Goal: Communication & Community: Participate in discussion

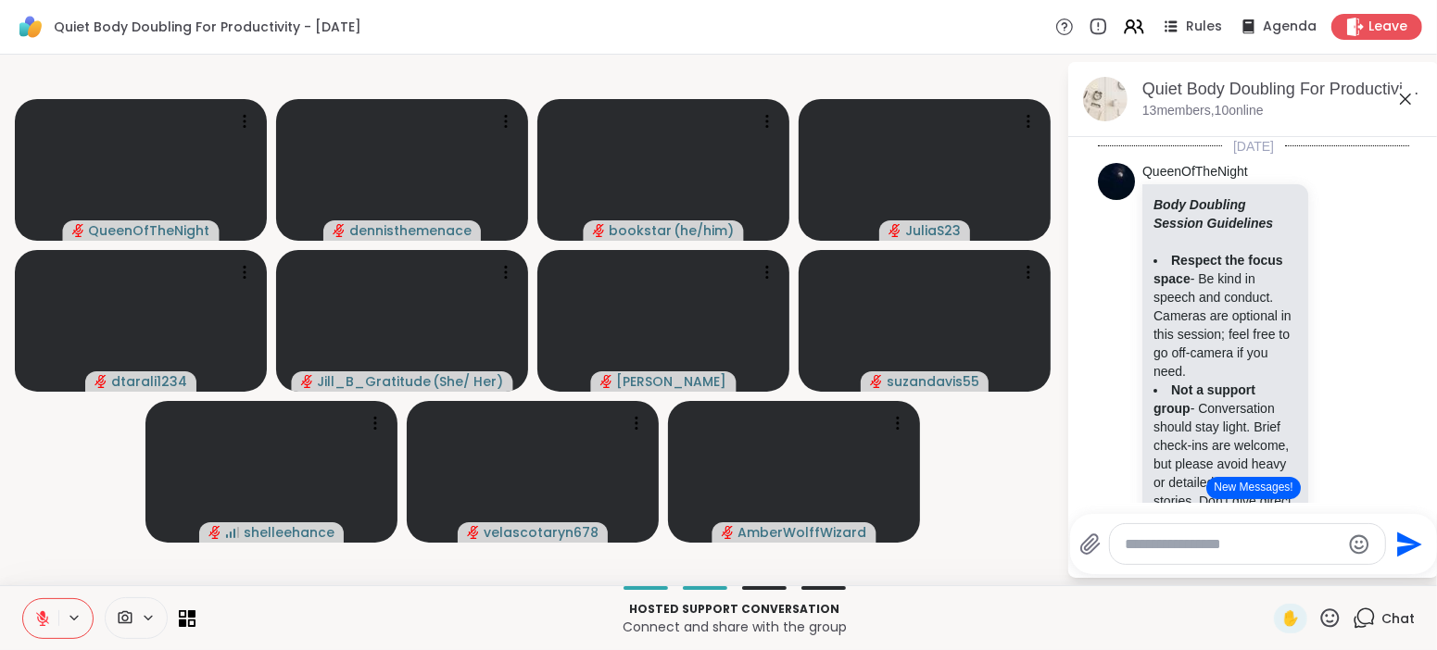
scroll to position [3677, 0]
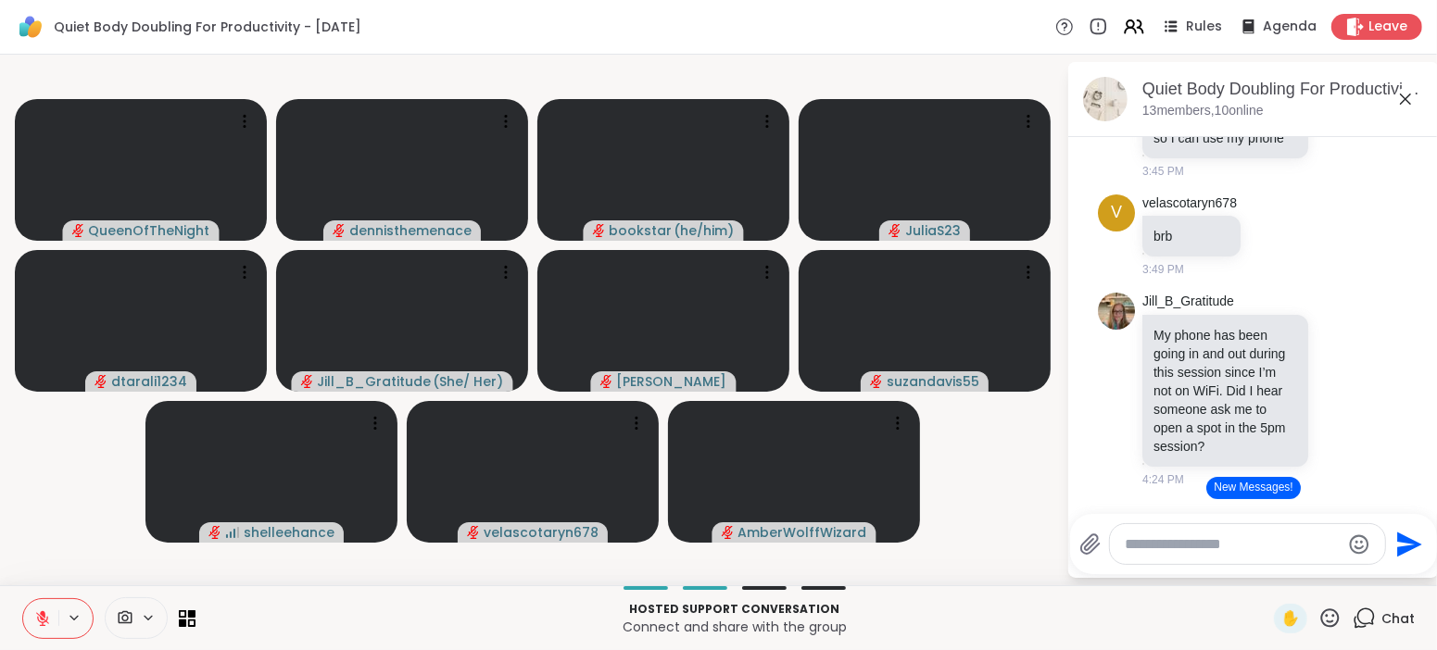
click at [1257, 486] on button "New Messages!" at bounding box center [1253, 488] width 94 height 22
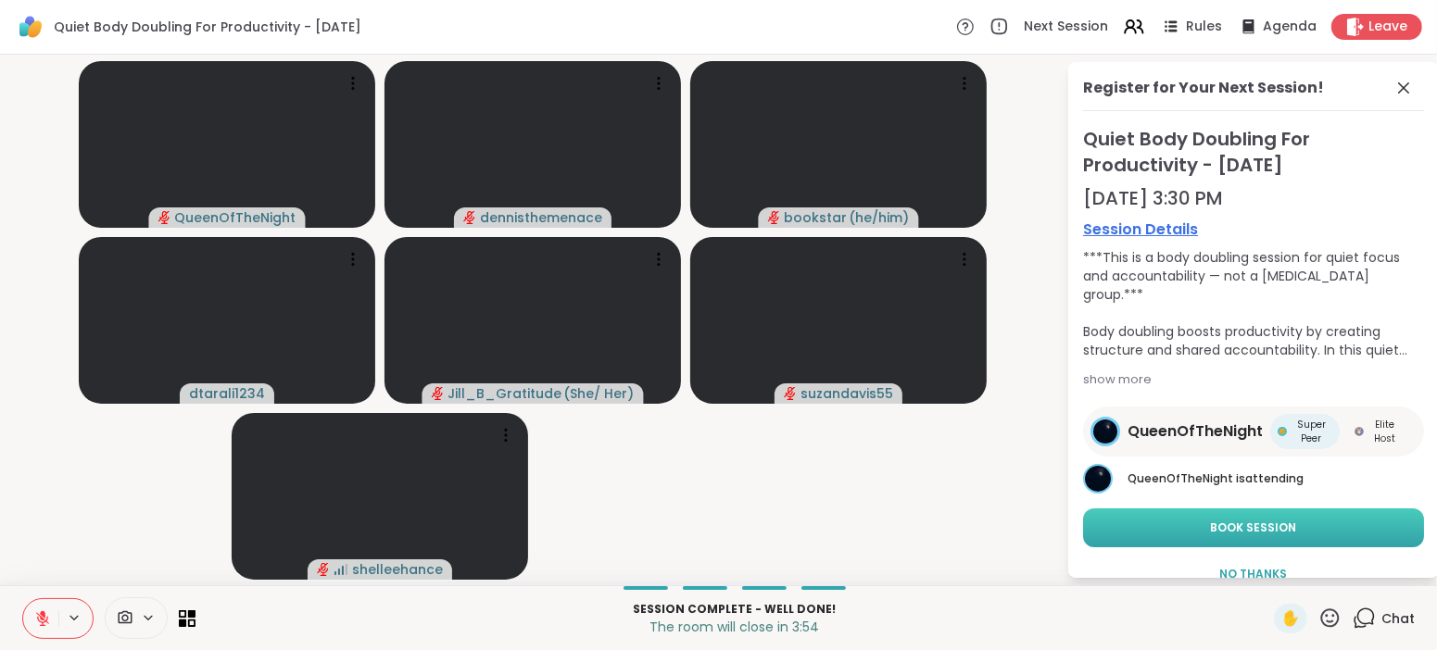
click at [1246, 527] on span "Book Session" at bounding box center [1254, 528] width 86 height 17
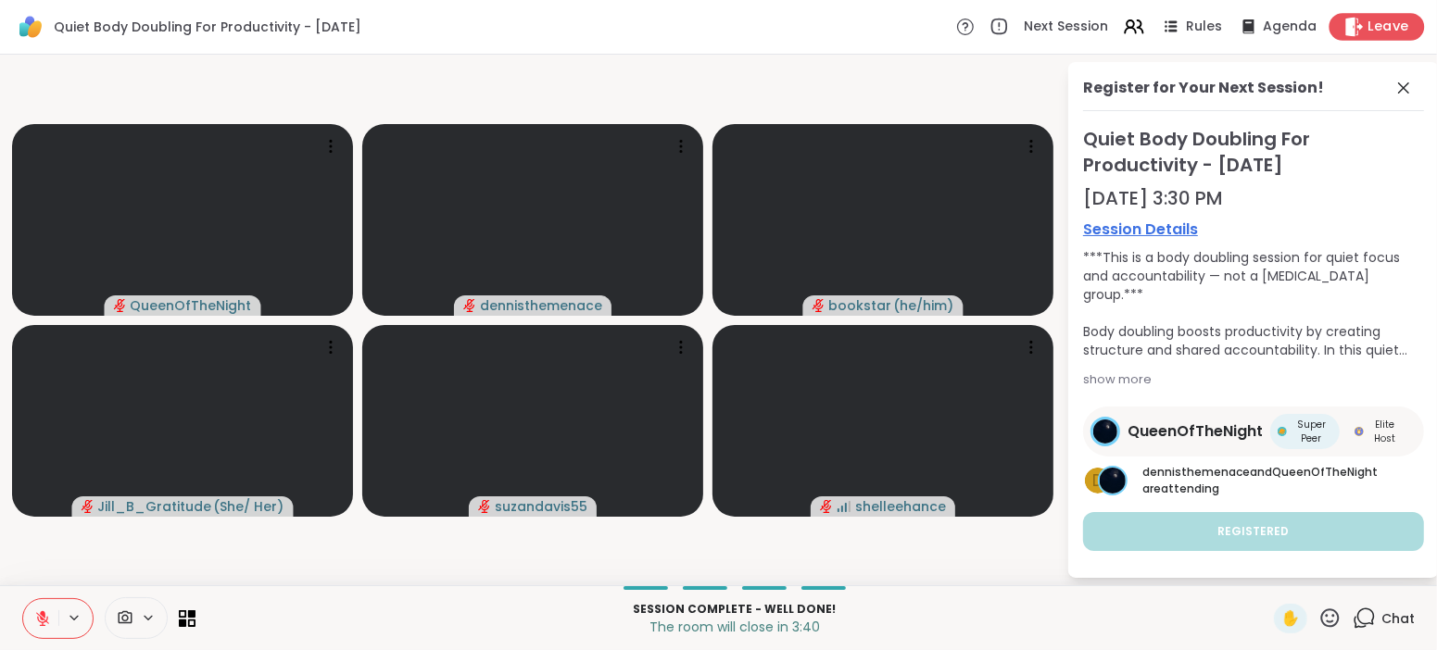
click at [1376, 19] on span "Leave" at bounding box center [1388, 27] width 41 height 19
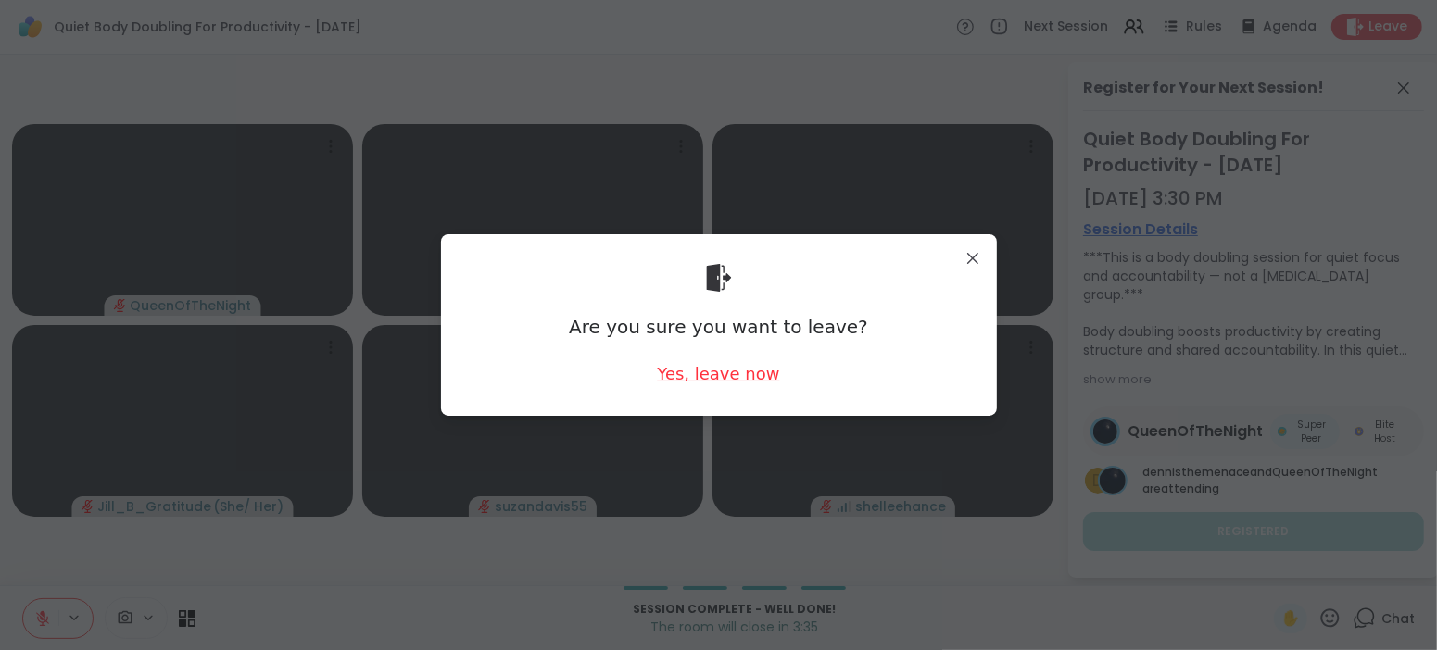
click at [723, 371] on div "Yes, leave now" at bounding box center [718, 373] width 122 height 23
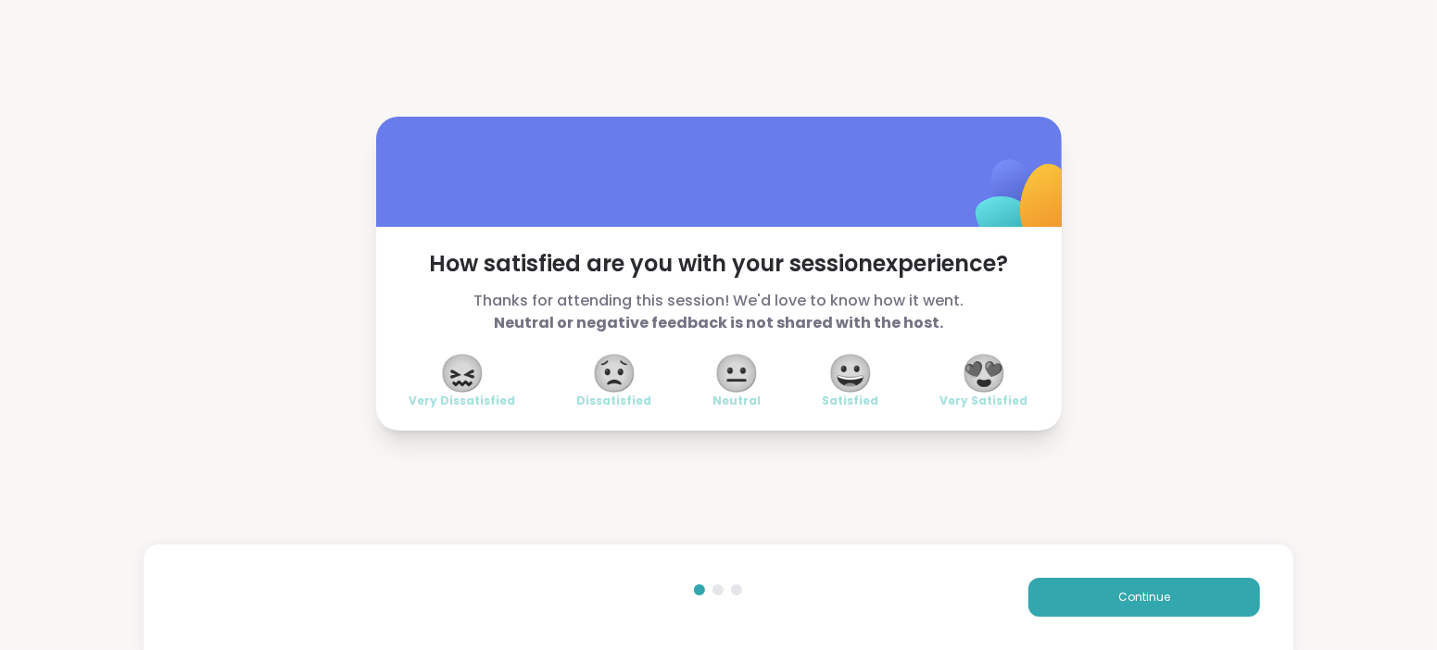
click at [990, 360] on span "😍" at bounding box center [984, 373] width 46 height 33
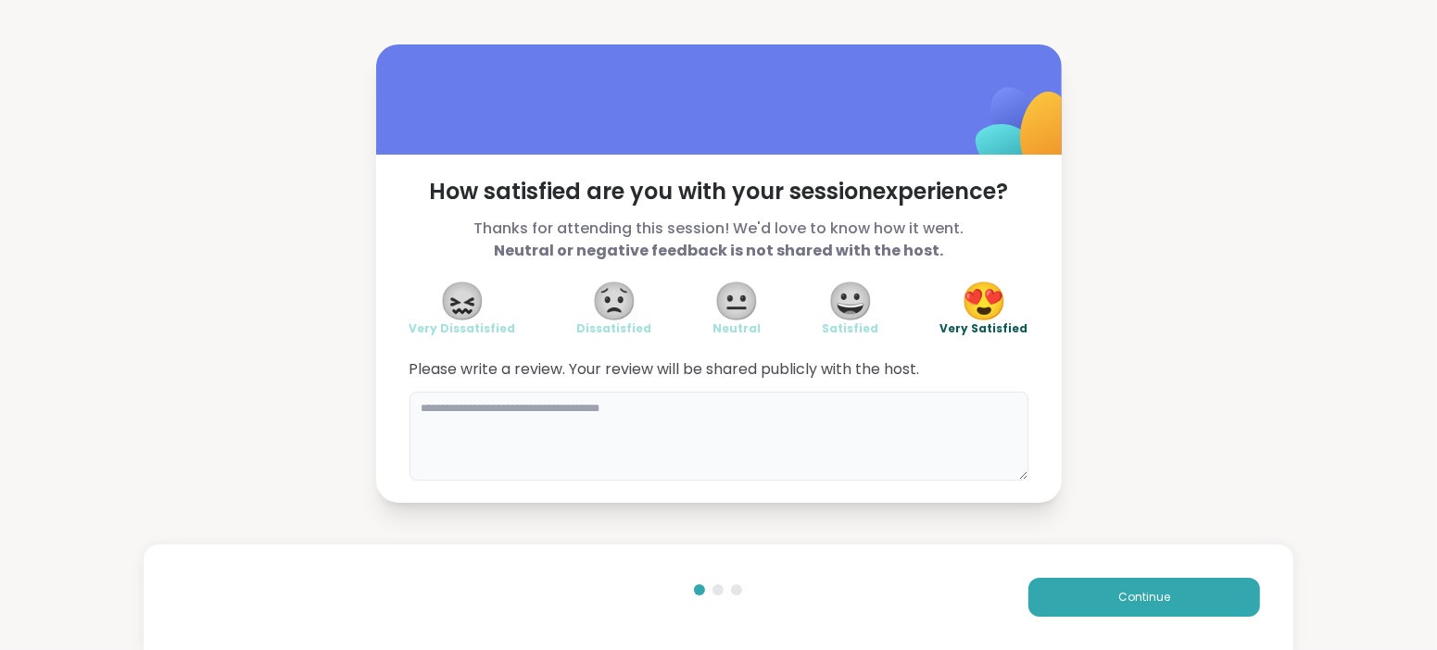
click at [857, 403] on textarea at bounding box center [719, 436] width 619 height 89
type textarea "*"
type textarea "******"
click at [1104, 222] on div "**********" at bounding box center [718, 273] width 1437 height 547
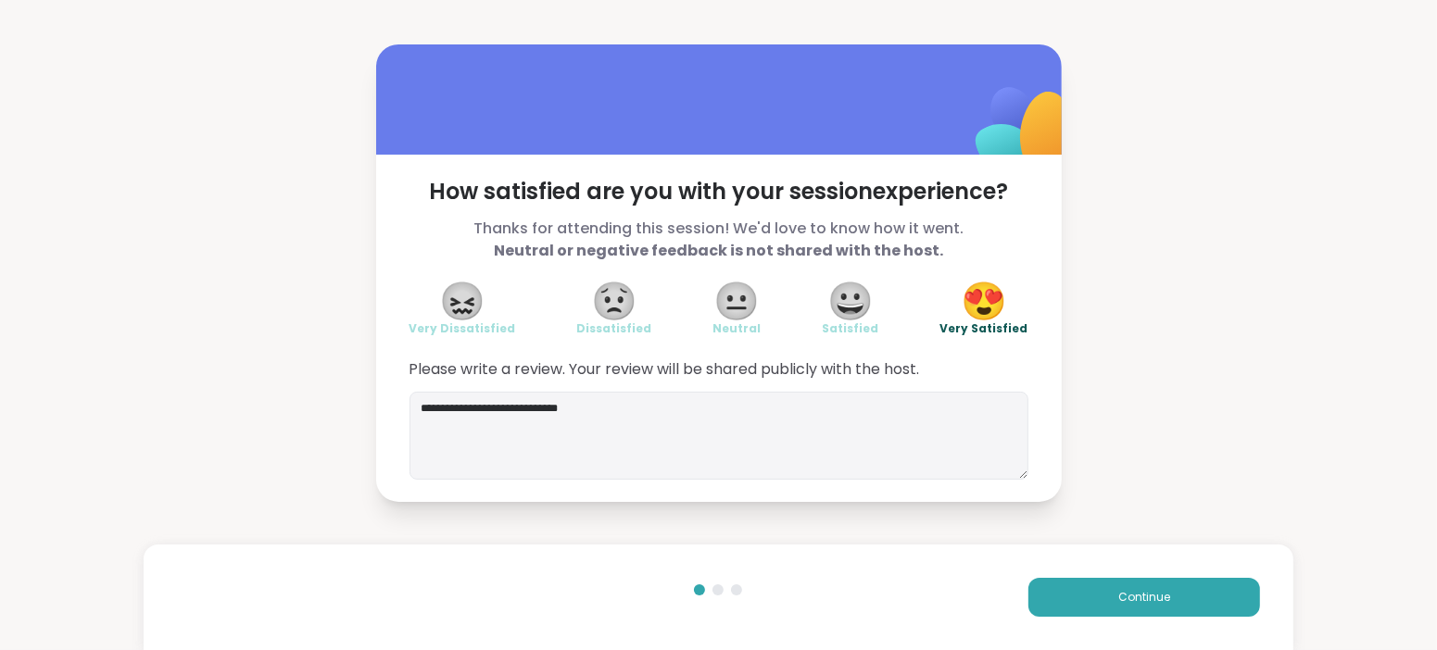
click at [1104, 222] on div "**********" at bounding box center [718, 273] width 1437 height 547
click at [600, 408] on textarea "**********" at bounding box center [719, 436] width 619 height 89
type textarea "**********"
click at [1142, 600] on span "Continue" at bounding box center [1144, 597] width 52 height 17
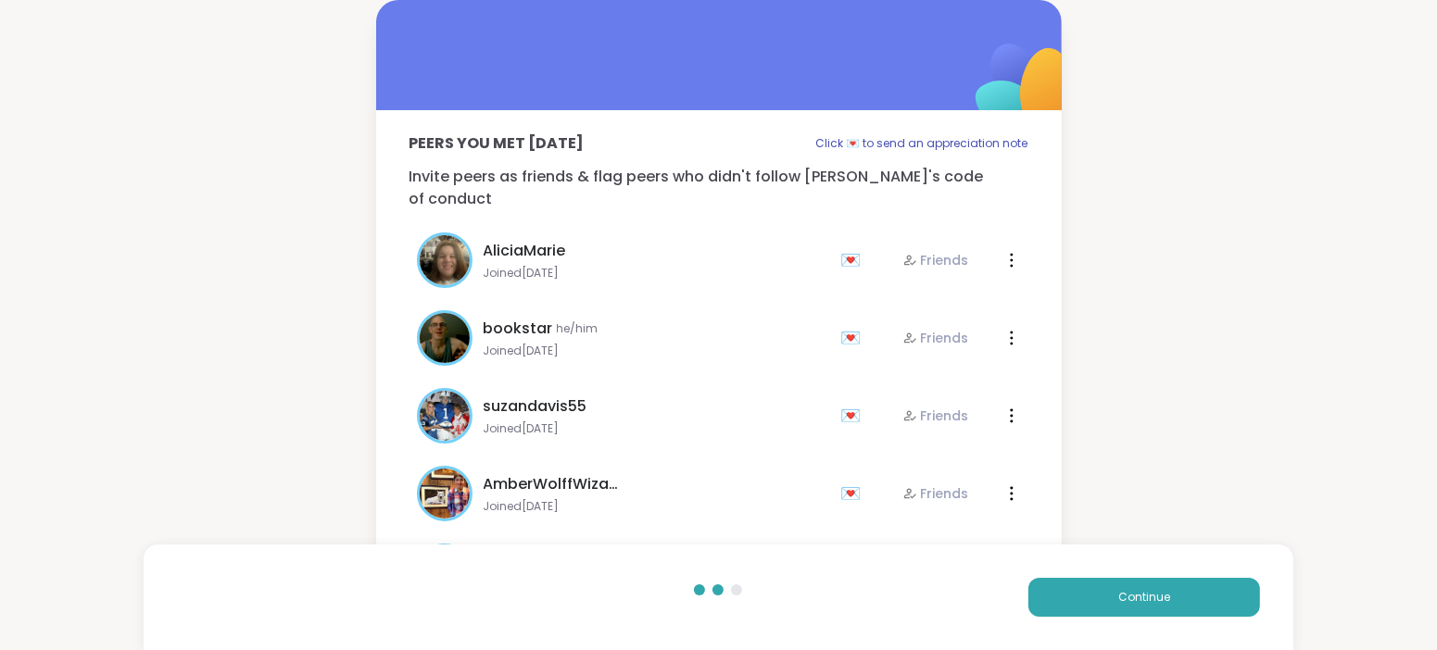
click at [776, 473] on div "AmberWolffWizard" at bounding box center [657, 484] width 347 height 22
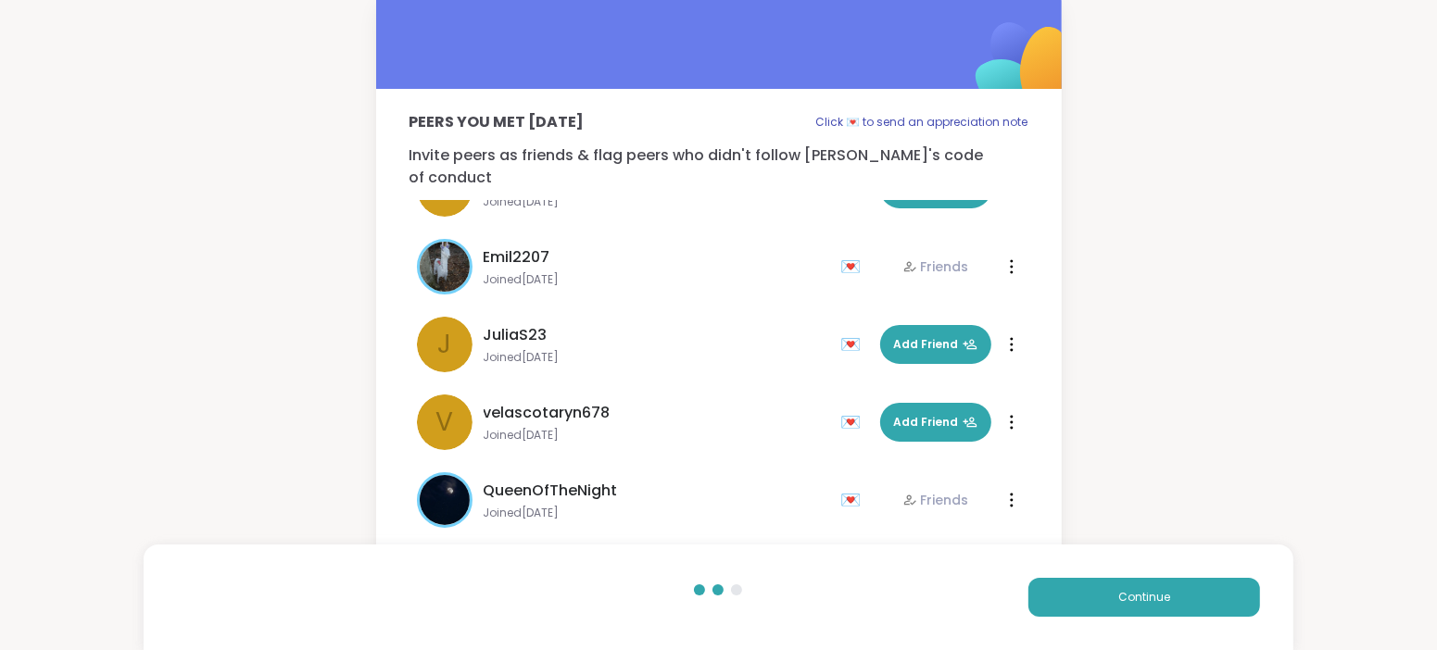
scroll to position [599, 0]
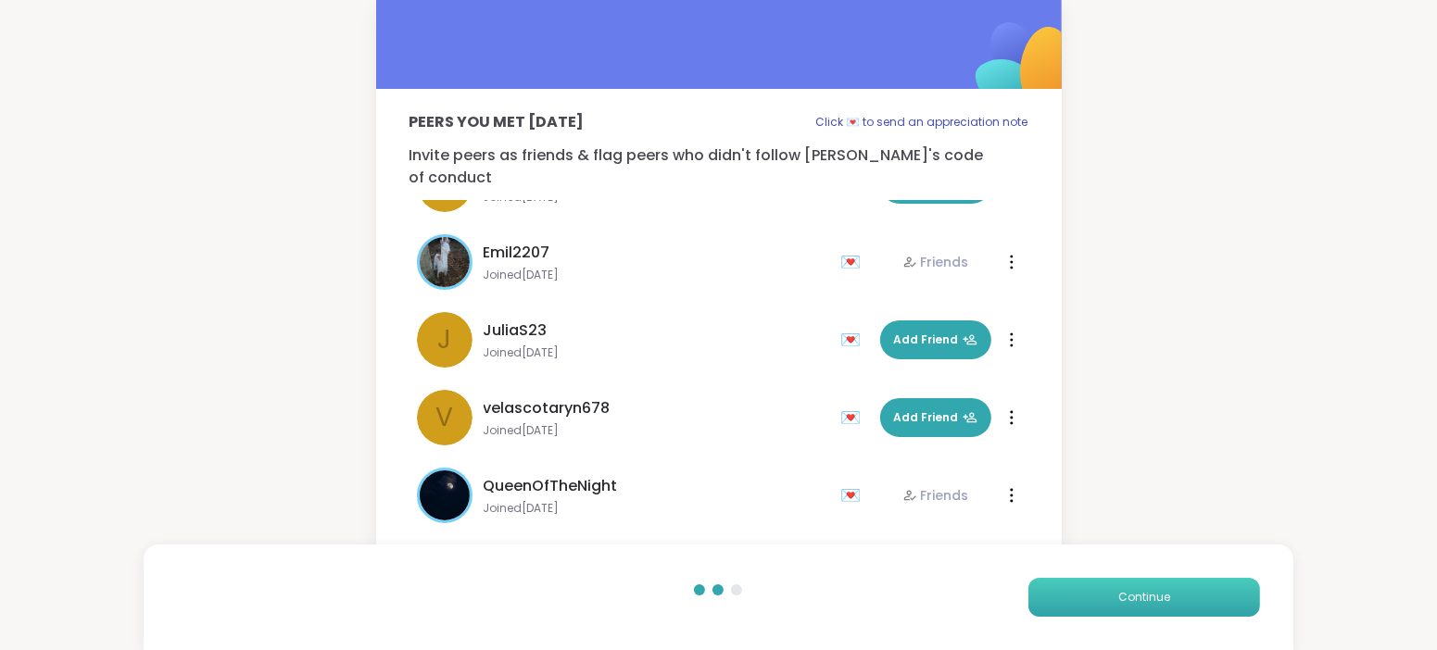
click at [1139, 602] on span "Continue" at bounding box center [1144, 597] width 52 height 17
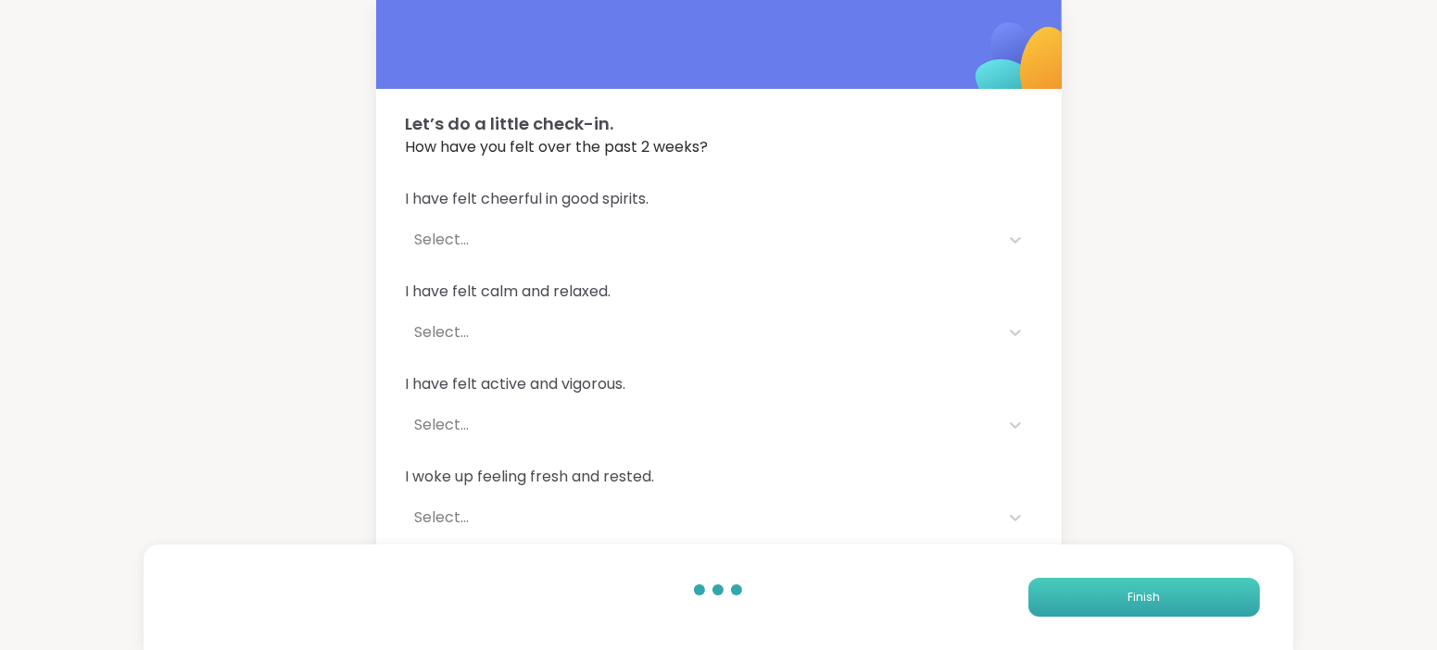
click at [1139, 602] on span "Finish" at bounding box center [1144, 597] width 32 height 17
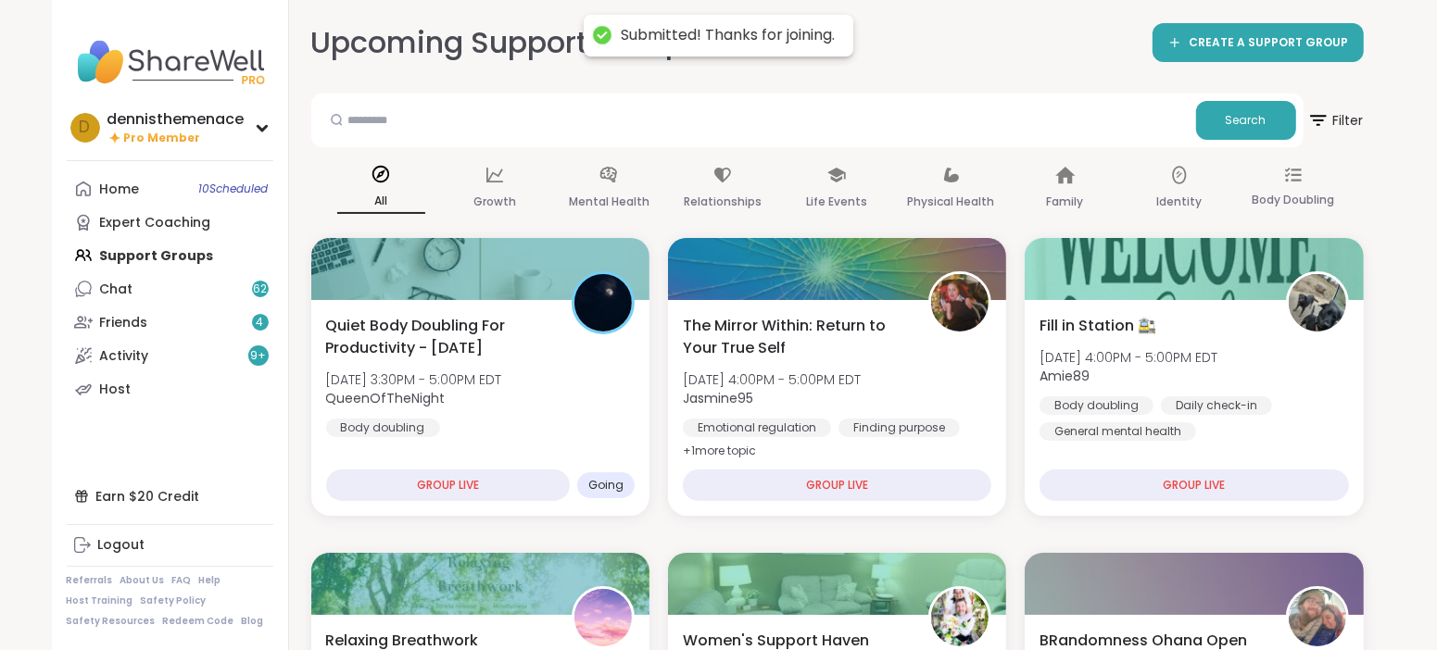
click at [1139, 602] on div at bounding box center [1194, 584] width 338 height 62
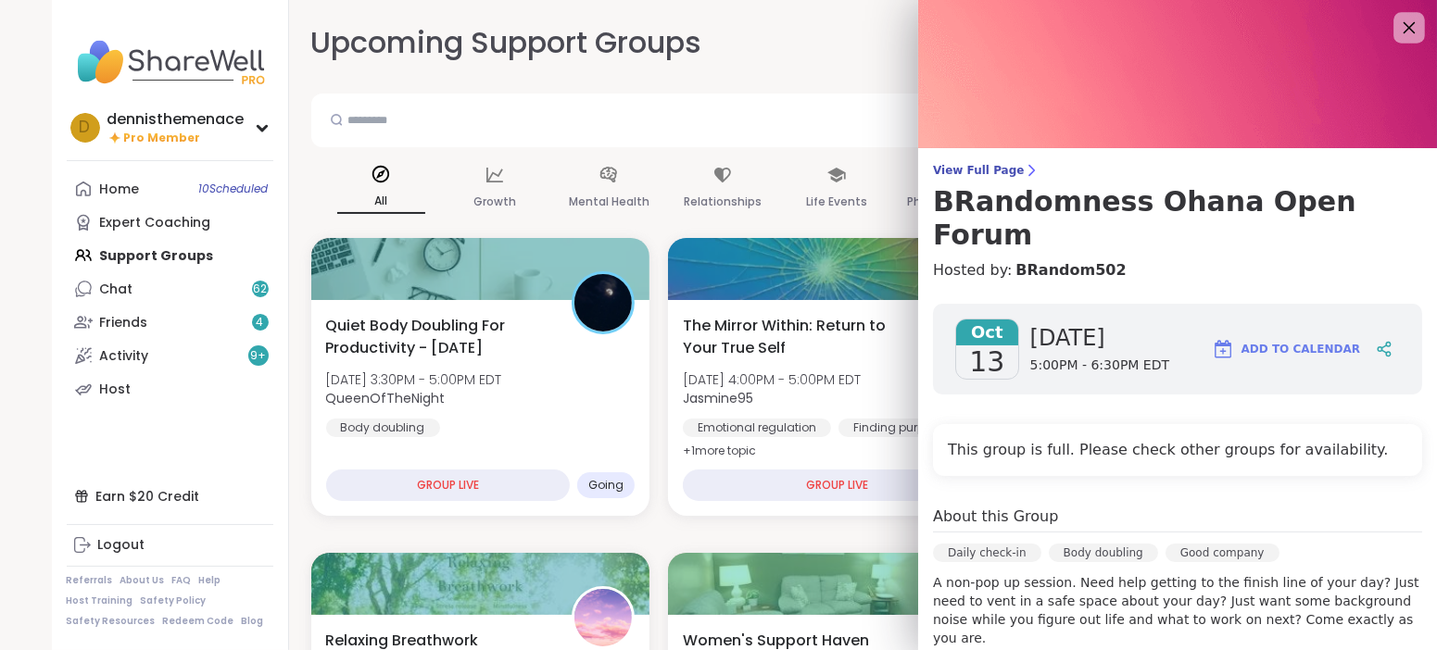
click at [1407, 23] on icon at bounding box center [1408, 27] width 23 height 23
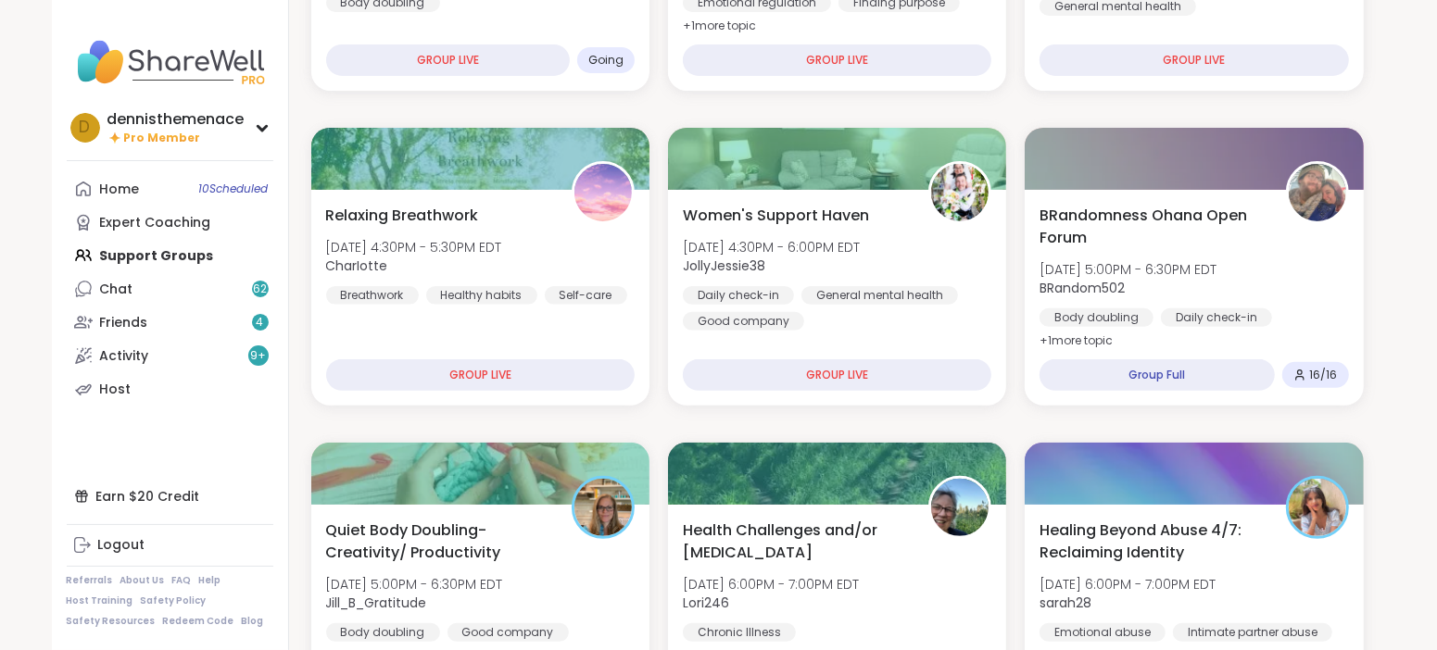
scroll to position [462, 0]
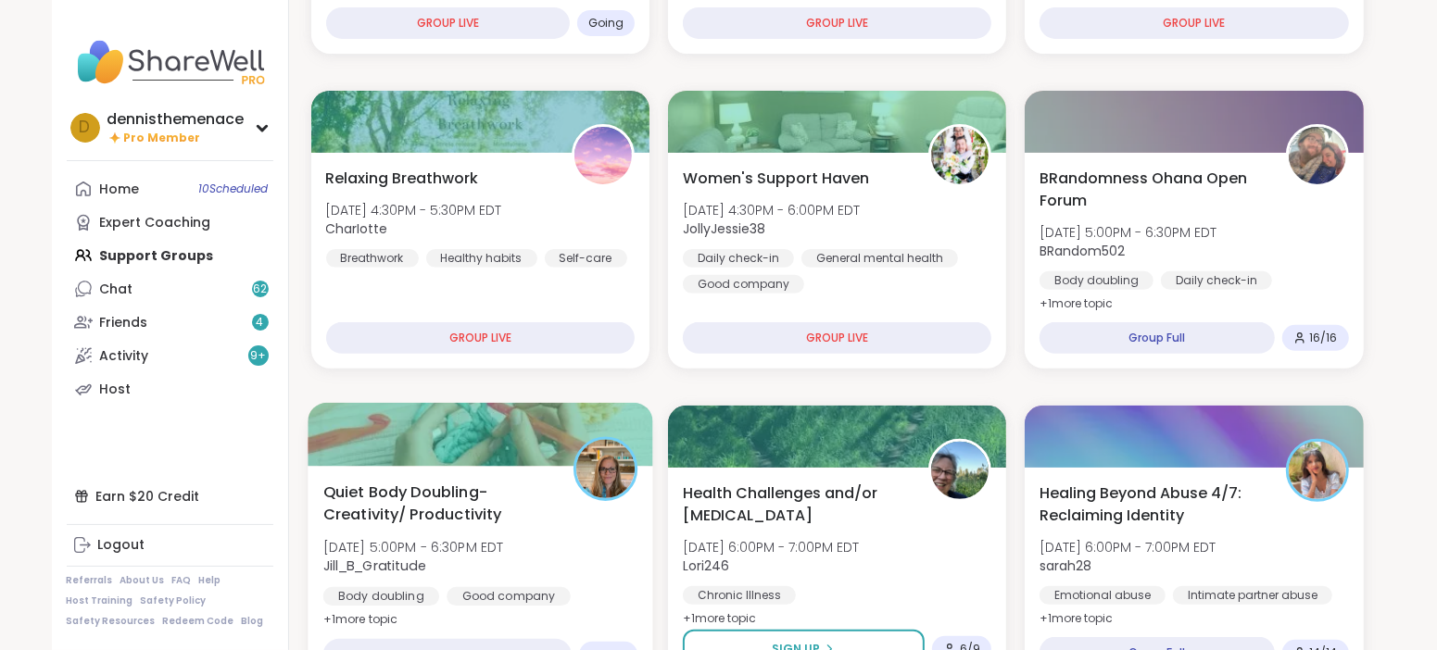
click at [503, 572] on span "Jill_B_Gratitude" at bounding box center [412, 566] width 181 height 19
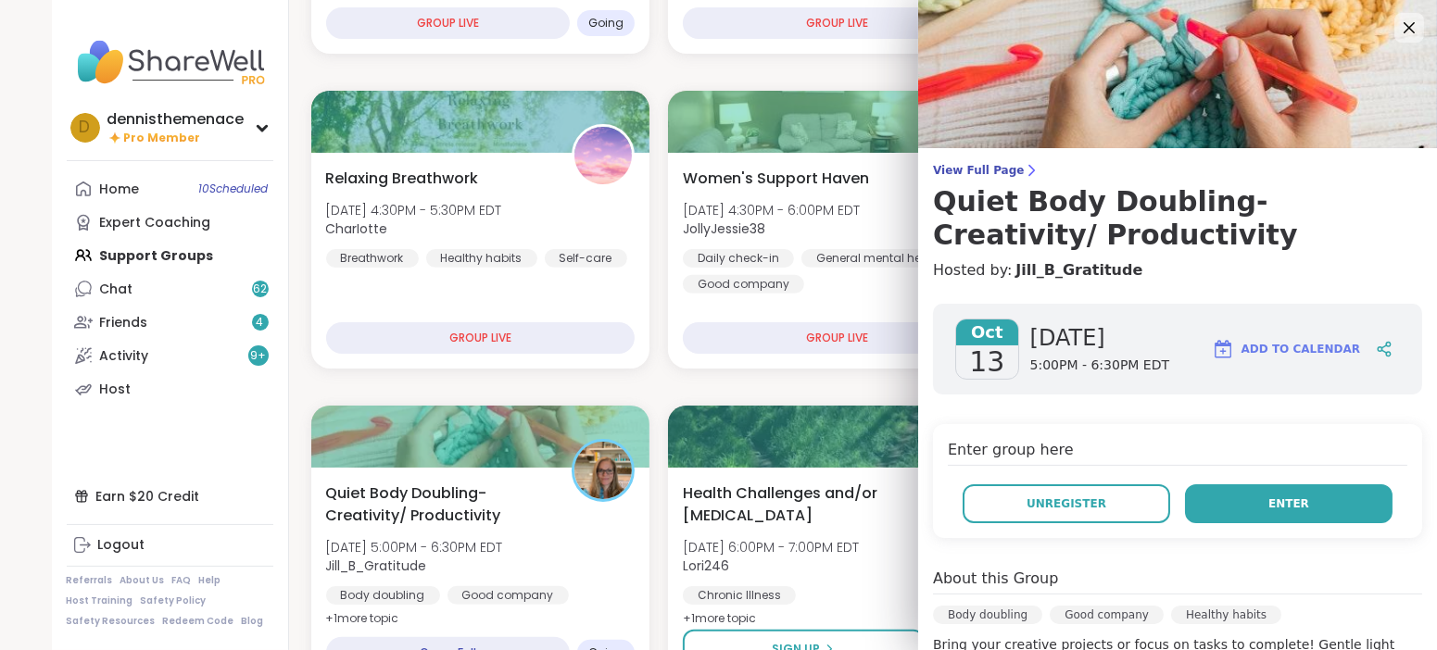
click at [1293, 502] on span "Enter" at bounding box center [1288, 504] width 41 height 17
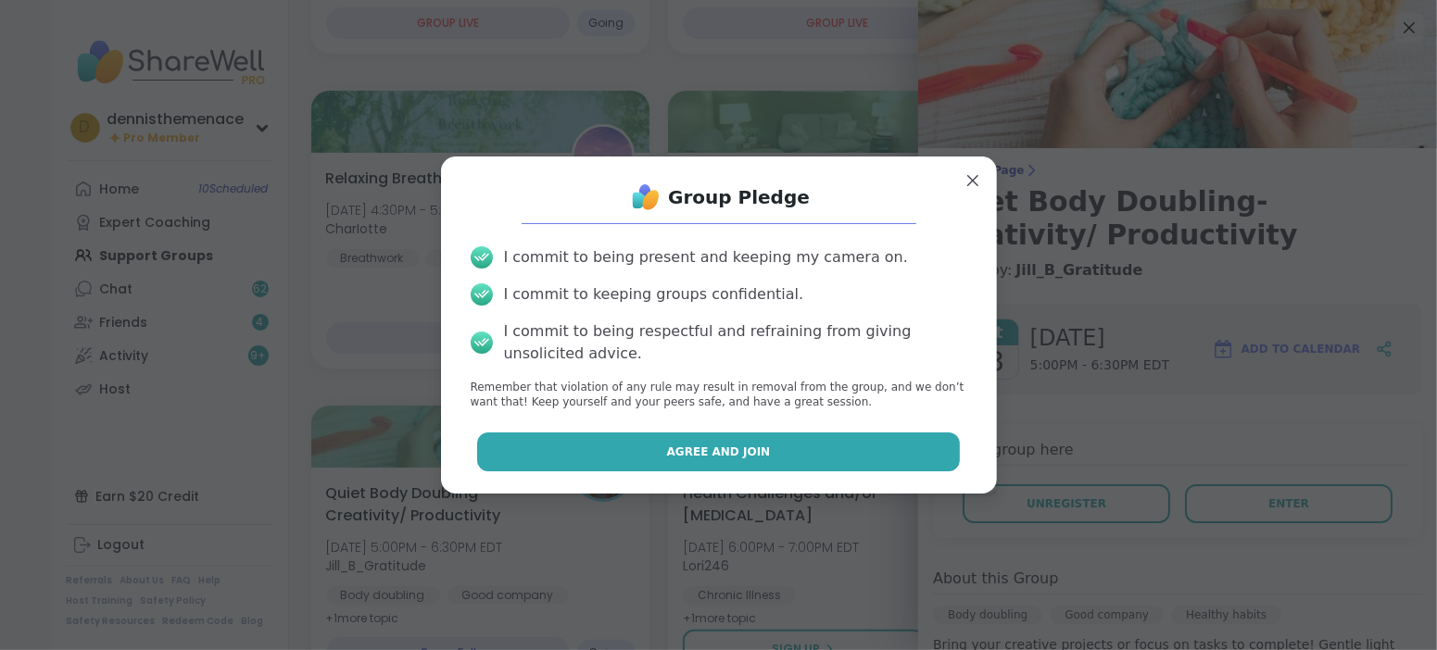
click at [720, 448] on span "Agree and Join" at bounding box center [719, 452] width 104 height 17
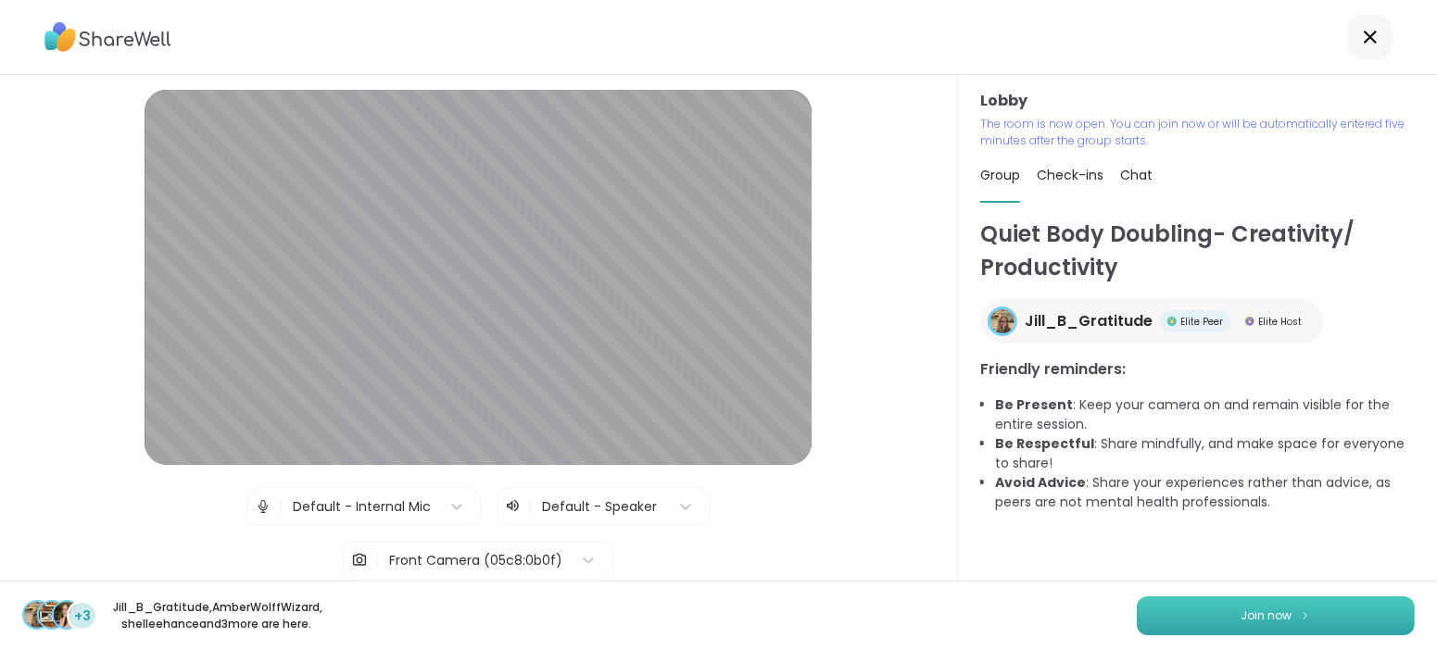
click at [1270, 617] on span "Join now" at bounding box center [1267, 616] width 51 height 17
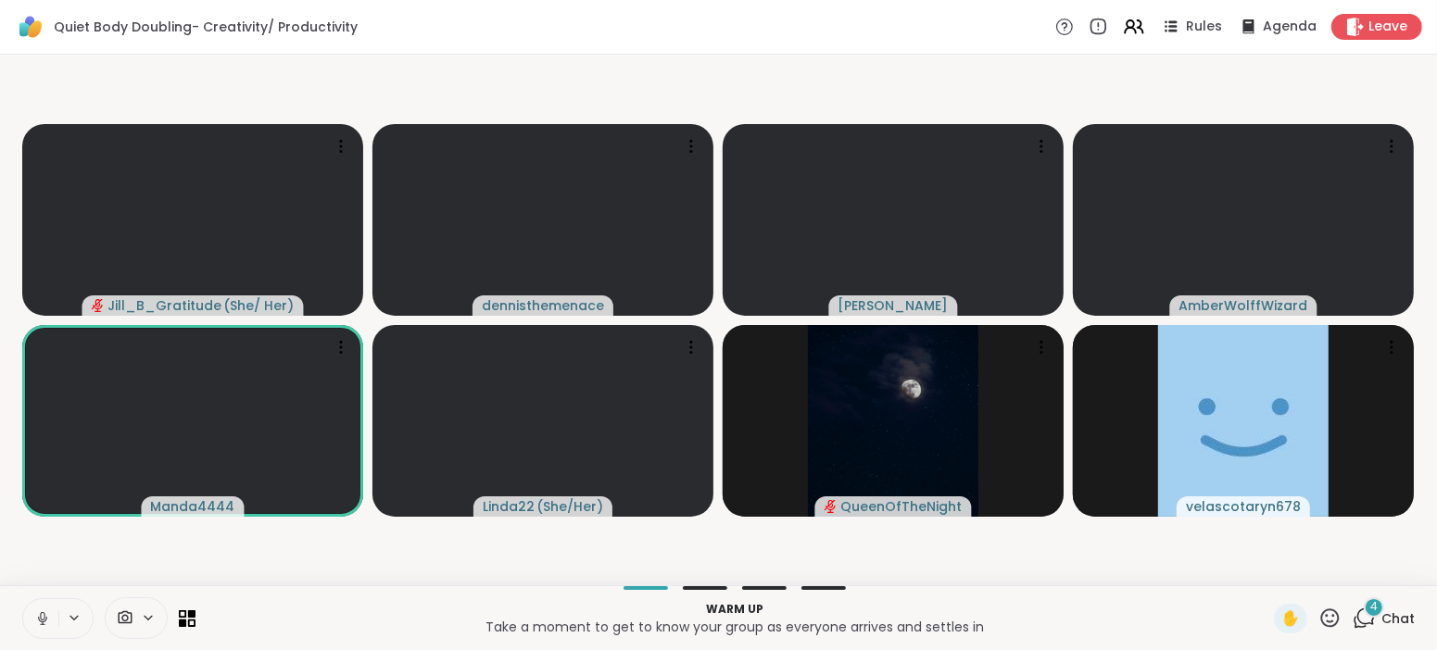
click at [618, 615] on p "Warm up" at bounding box center [735, 609] width 1056 height 17
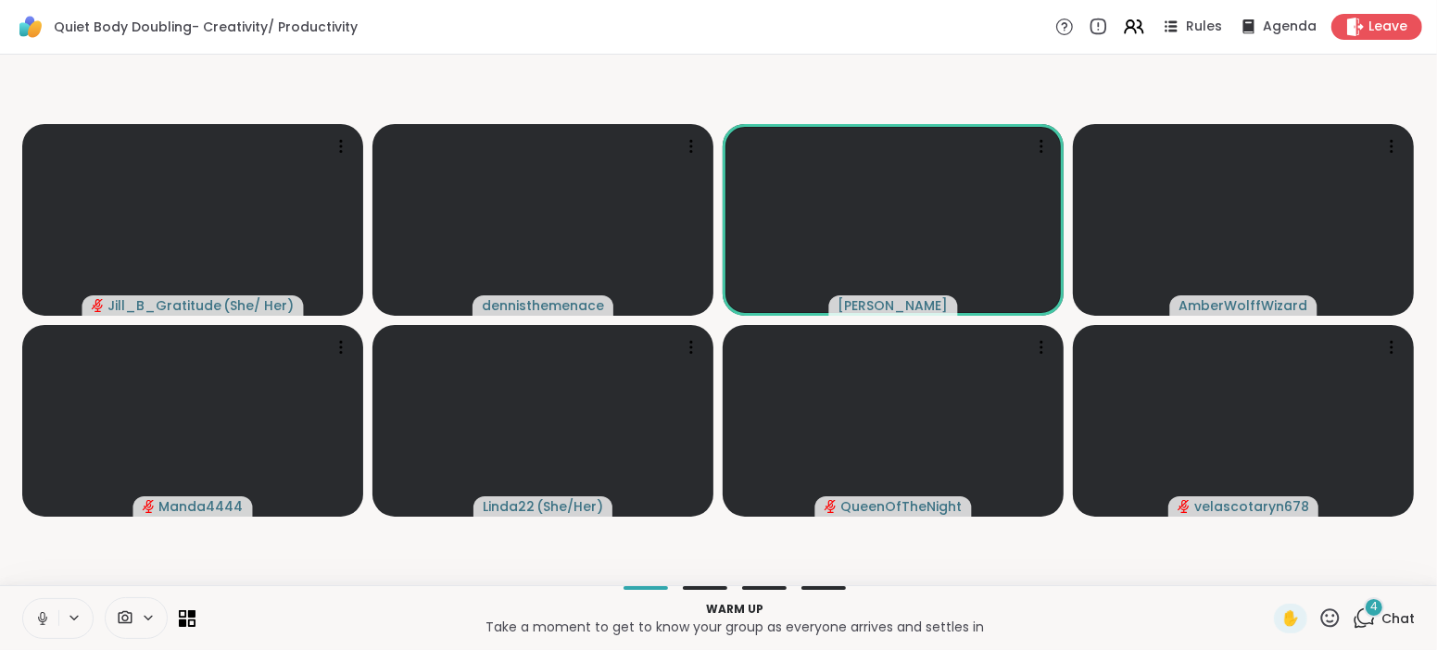
click at [1402, 613] on span "Chat" at bounding box center [1397, 619] width 33 height 19
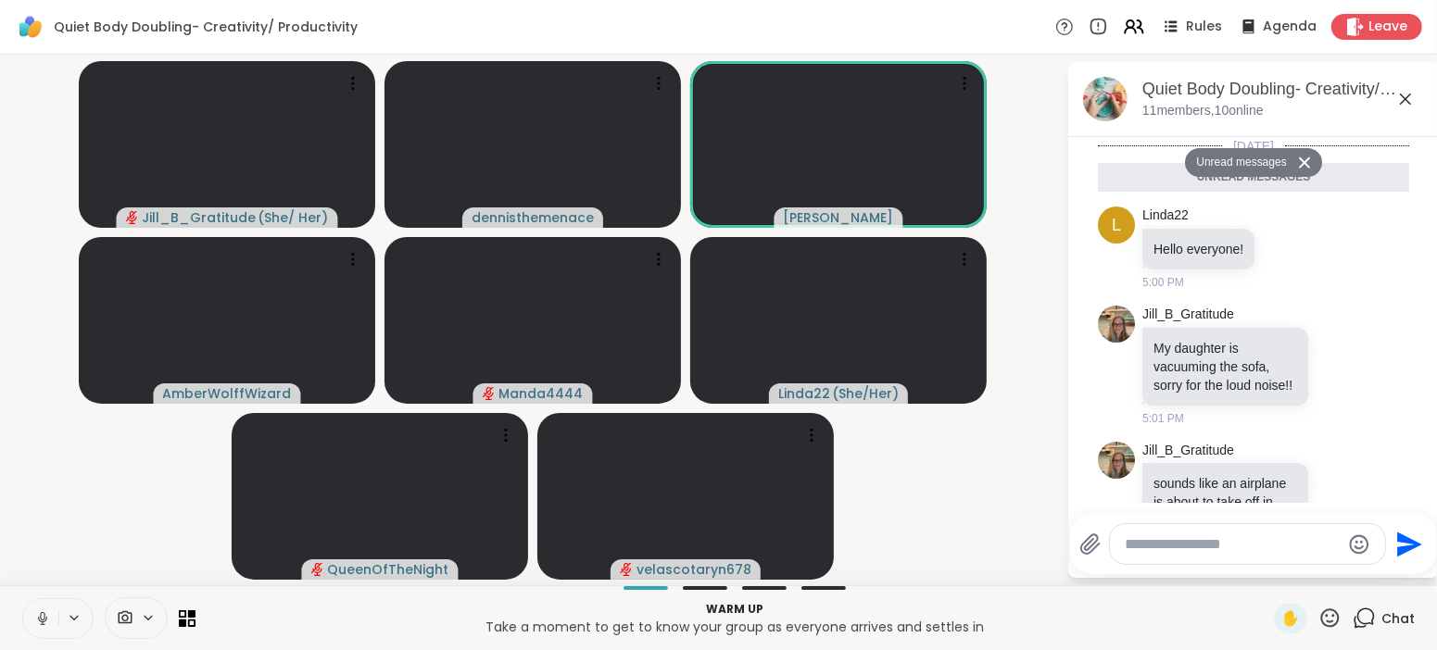
scroll to position [230, 0]
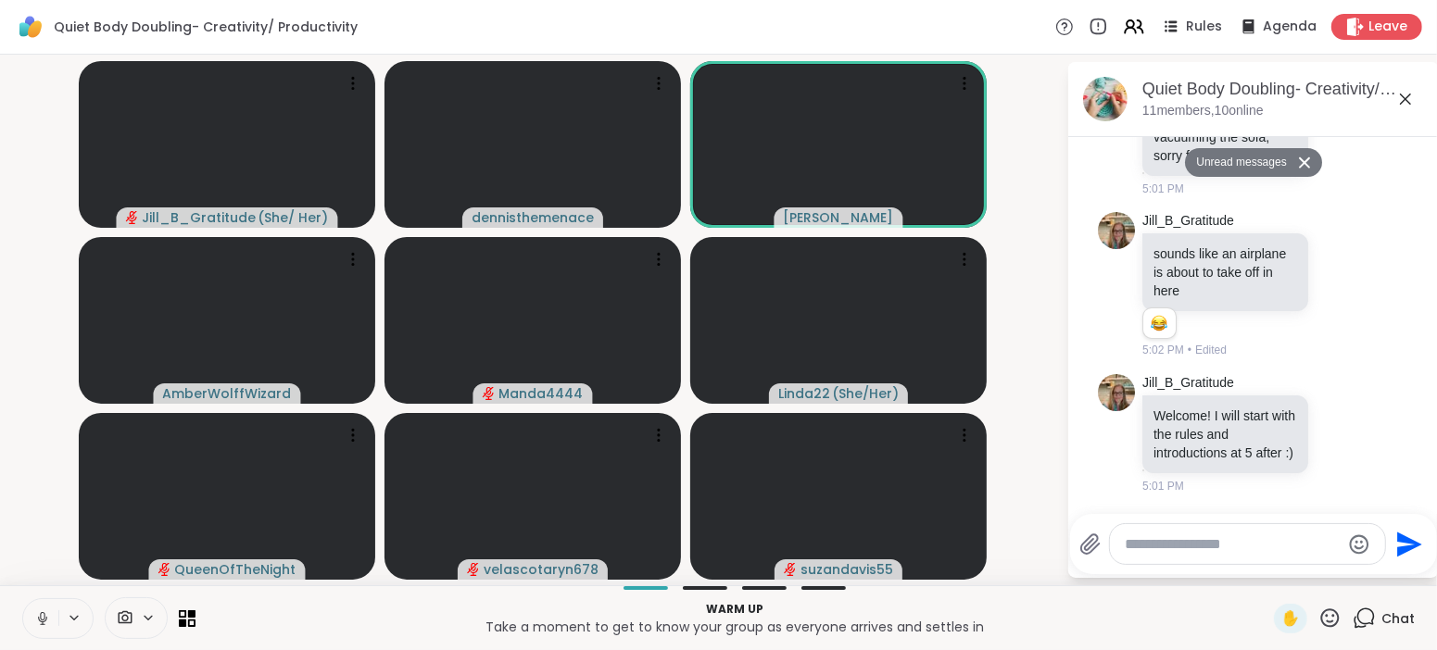
click at [1247, 546] on textarea "Type your message" at bounding box center [1233, 545] width 216 height 19
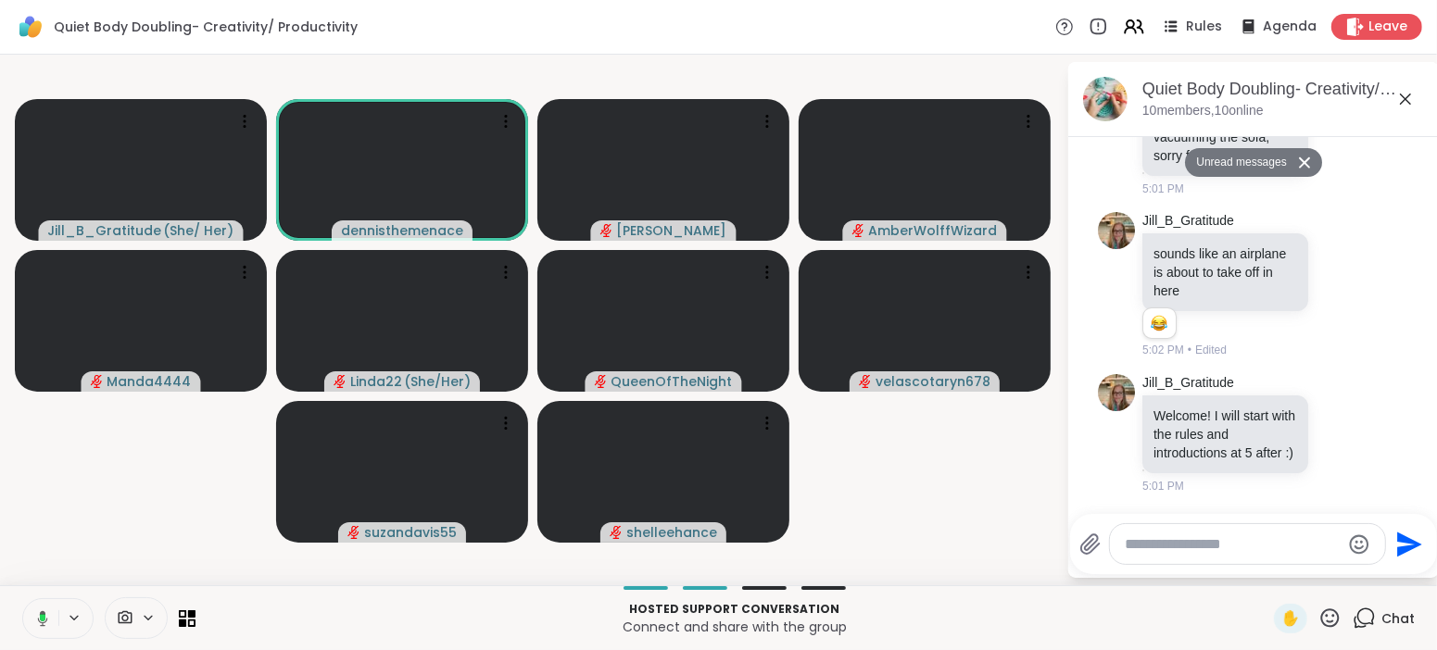
click at [39, 617] on icon at bounding box center [40, 619] width 17 height 17
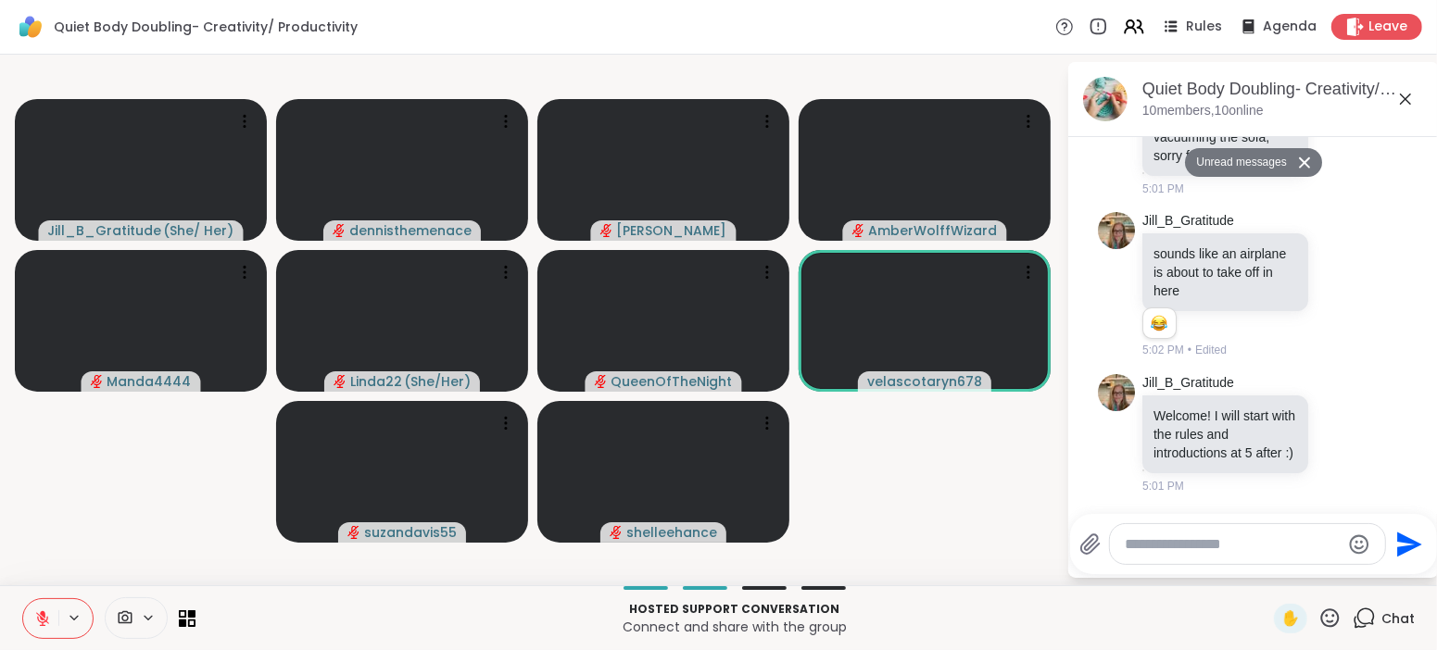
click at [39, 614] on icon at bounding box center [42, 618] width 13 height 13
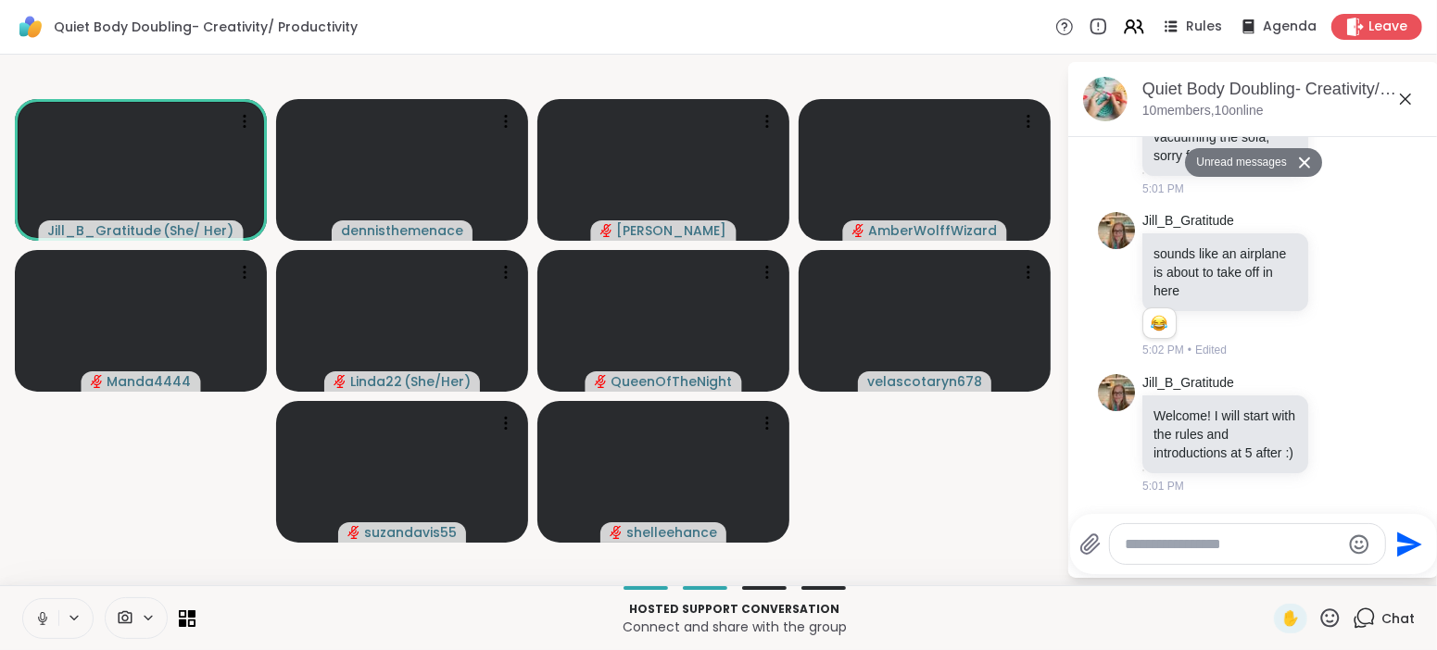
click at [39, 614] on icon at bounding box center [42, 619] width 17 height 17
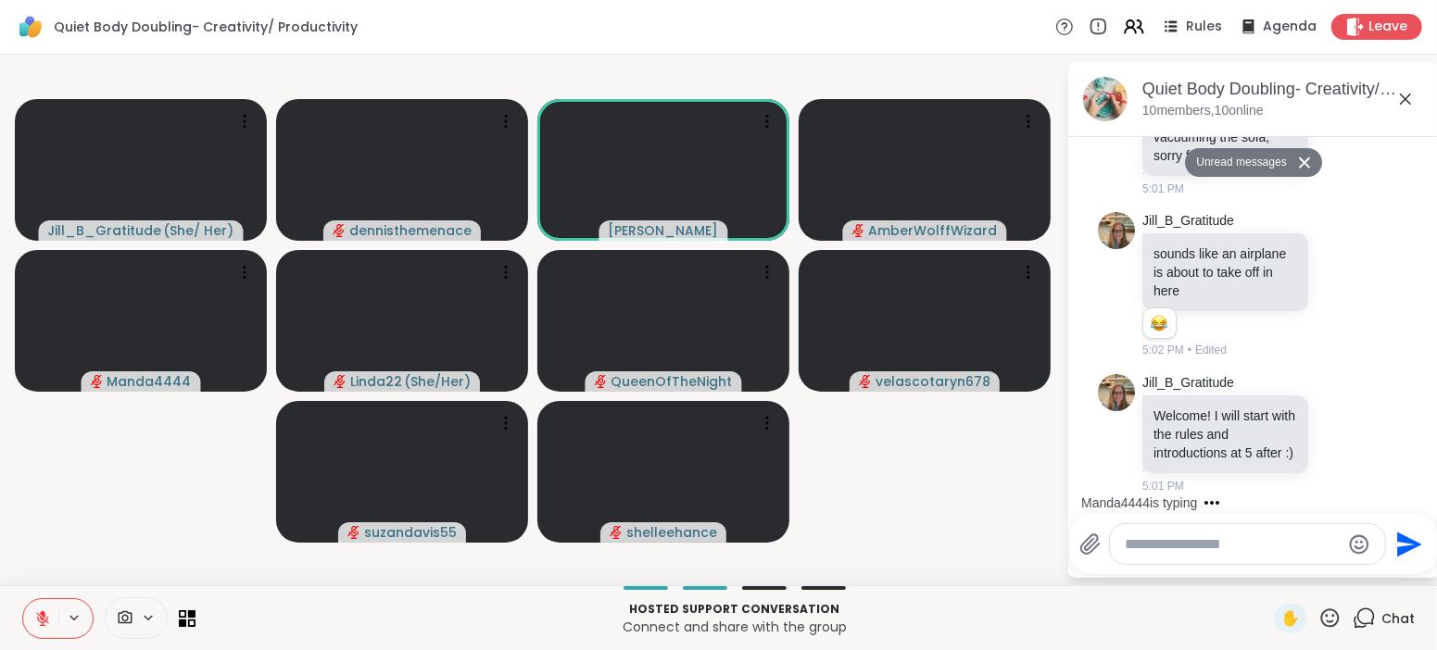
click at [43, 622] on icon at bounding box center [42, 619] width 17 height 17
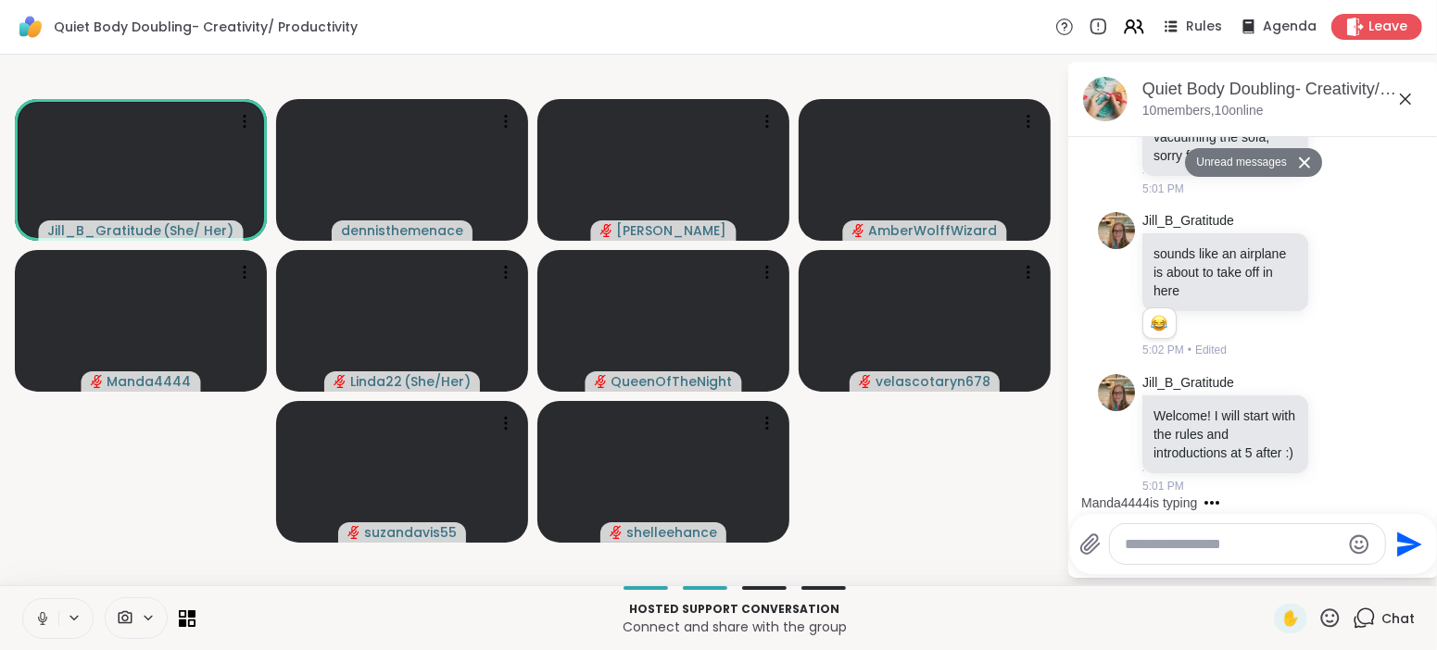
click at [41, 612] on icon at bounding box center [42, 619] width 17 height 17
click at [960, 524] on video-player-container "Jill_B_Gratitude ( She/ Her ) dennisthemenace dodi AmberWolffWizard Manda4444 L…" at bounding box center [533, 320] width 1044 height 516
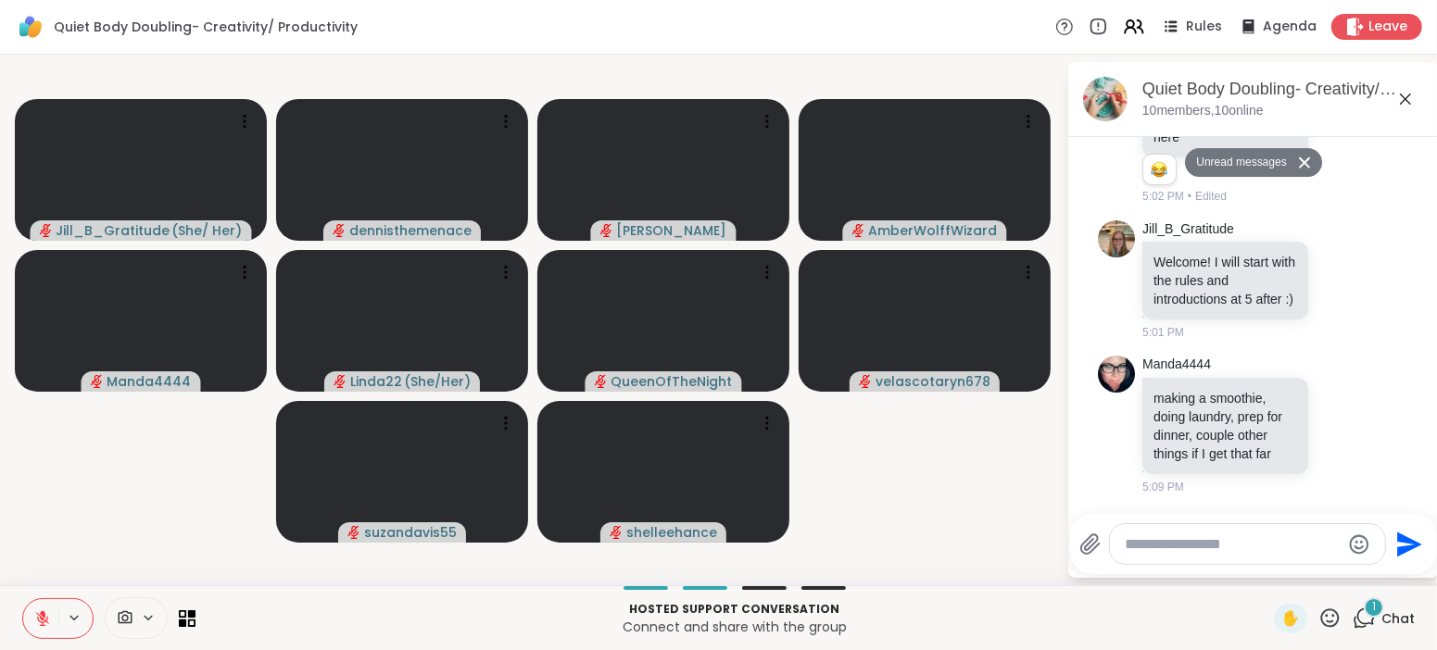
scroll to position [339, 0]
click at [1294, 538] on textarea "Type your message" at bounding box center [1233, 545] width 216 height 19
click at [1213, 540] on textarea "Type your message" at bounding box center [1233, 545] width 216 height 19
type textarea "*"
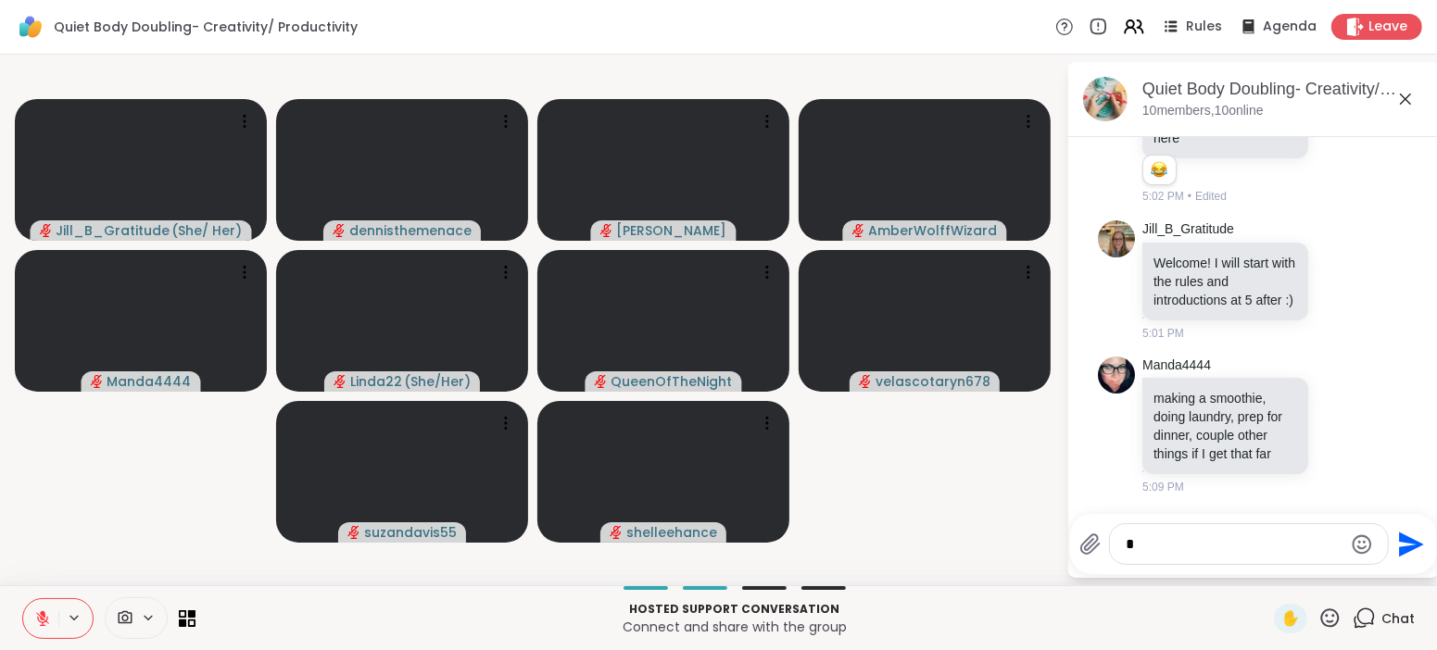
type textarea "*"
click at [1209, 544] on textarea "*" at bounding box center [1235, 545] width 216 height 19
type textarea "*"
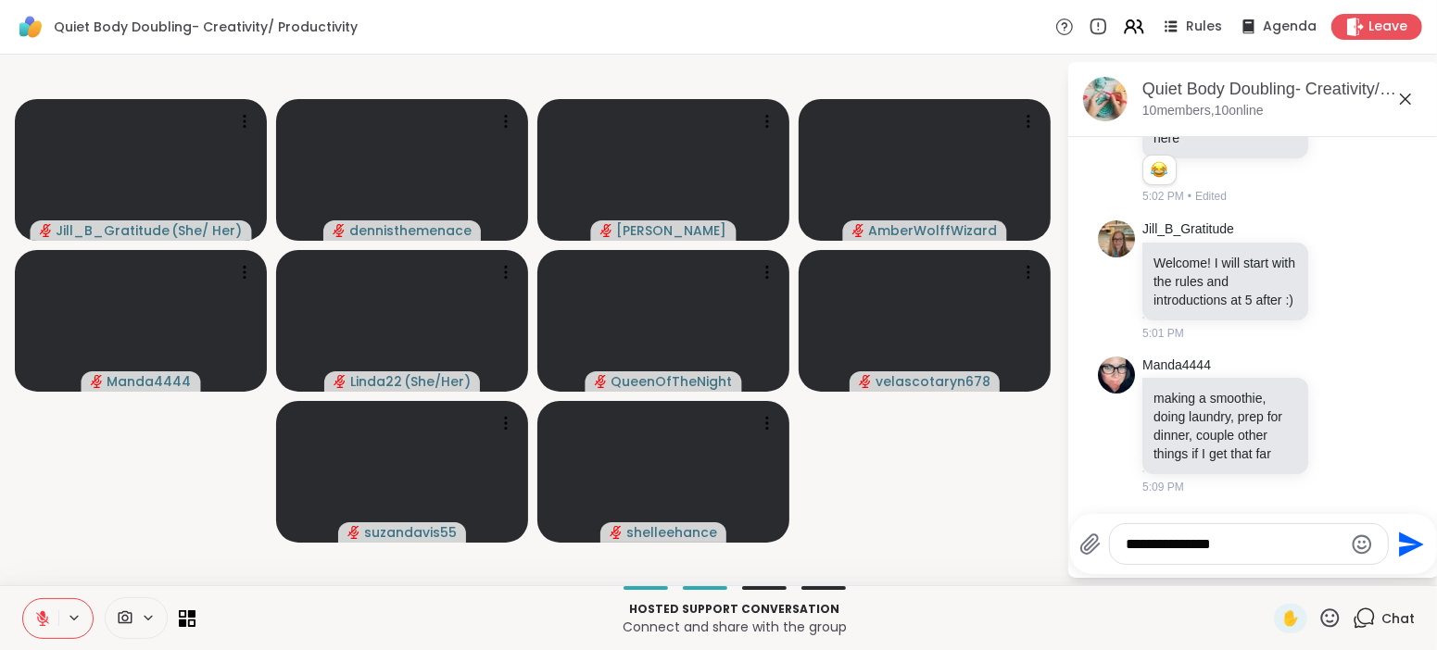
type textarea "*"
click at [1202, 549] on textarea "Type your message" at bounding box center [1235, 545] width 216 height 19
click at [1200, 543] on textarea "Type your message" at bounding box center [1235, 545] width 216 height 19
click at [1153, 545] on textarea "**********" at bounding box center [1235, 538] width 216 height 37
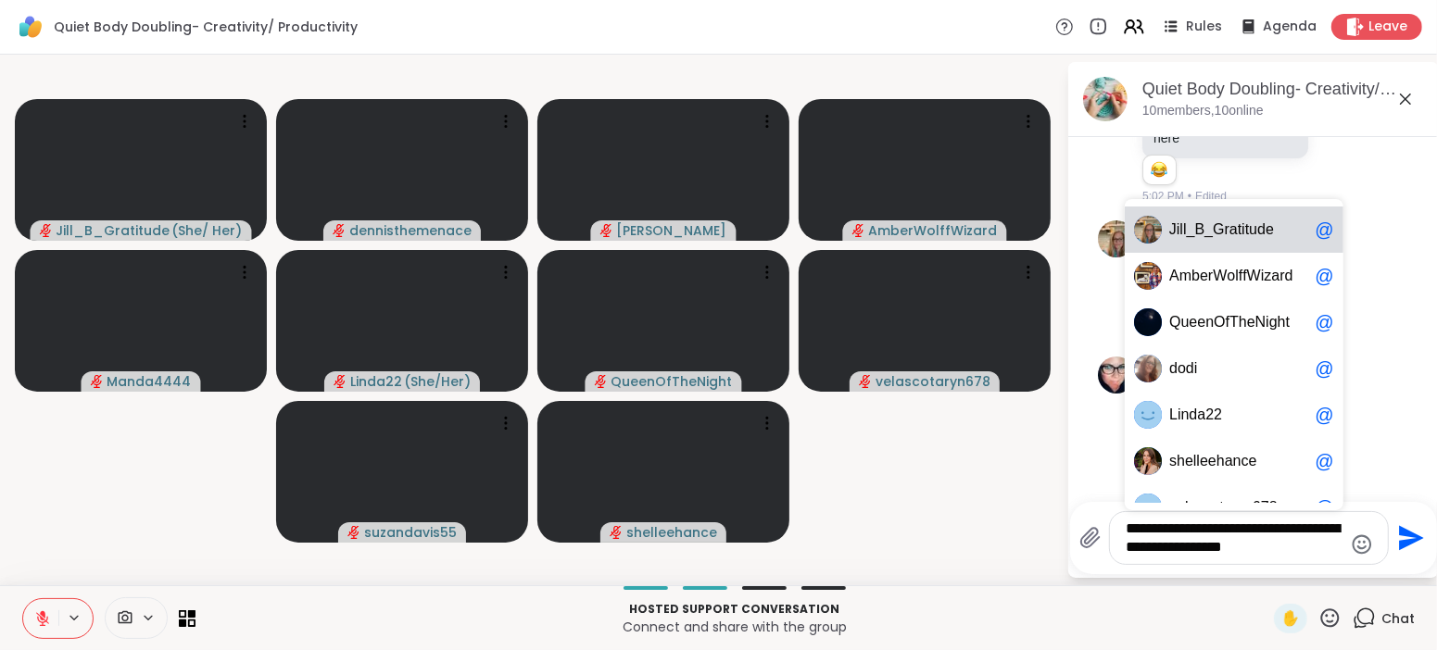
click at [1157, 544] on textarea "*********" at bounding box center [1235, 538] width 216 height 37
click at [930, 573] on video-player-container "Jill_B_Gratitude ( She/ Her ) dennisthemenace dodi AmberWolffWizard Manda4444 L…" at bounding box center [533, 320] width 1044 height 516
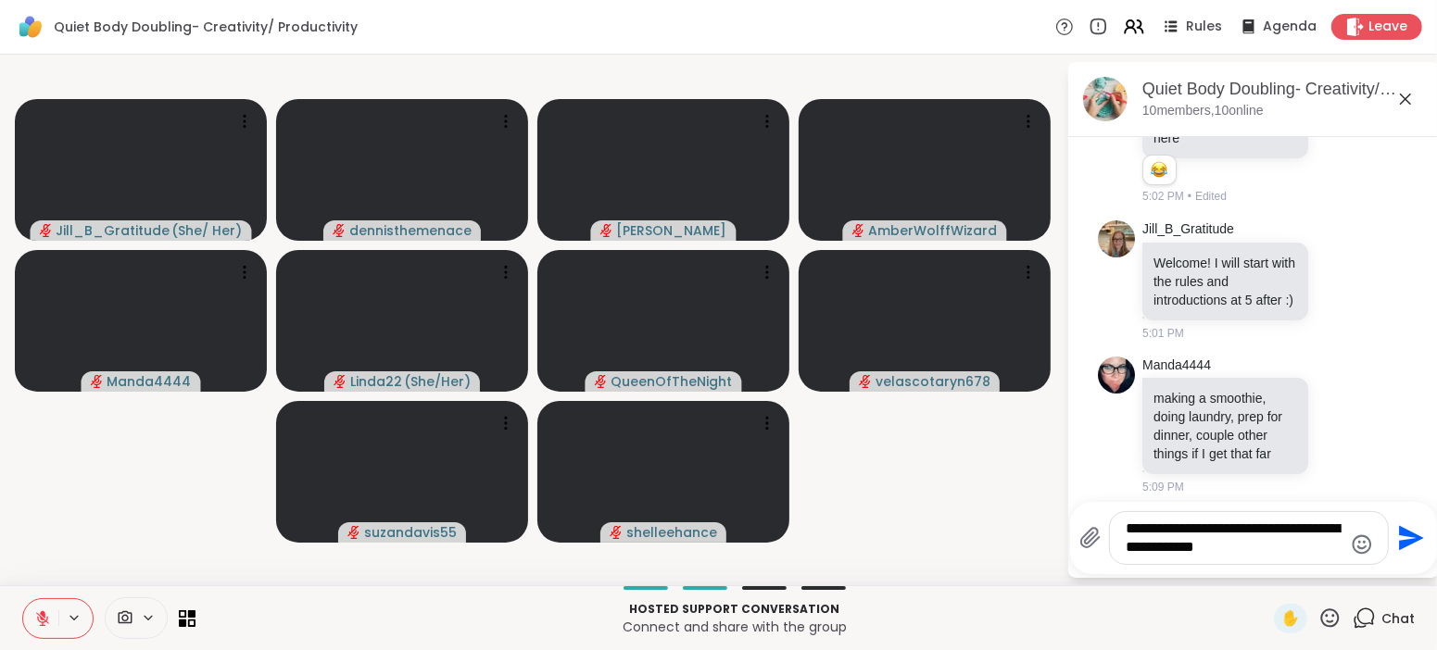
click at [1172, 545] on textarea "****" at bounding box center [1235, 538] width 216 height 37
click at [1197, 541] on textarea "****" at bounding box center [1235, 538] width 216 height 37
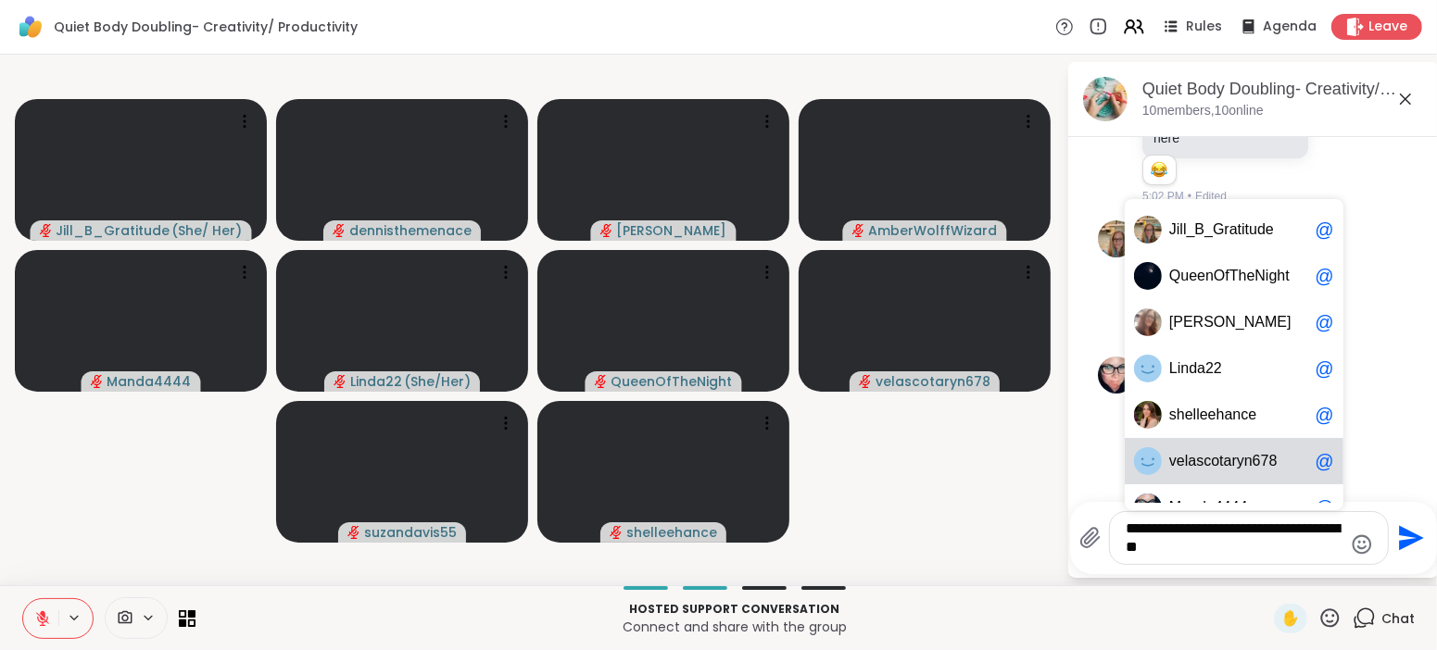
click at [1193, 470] on span "velas" at bounding box center [1186, 461] width 34 height 19
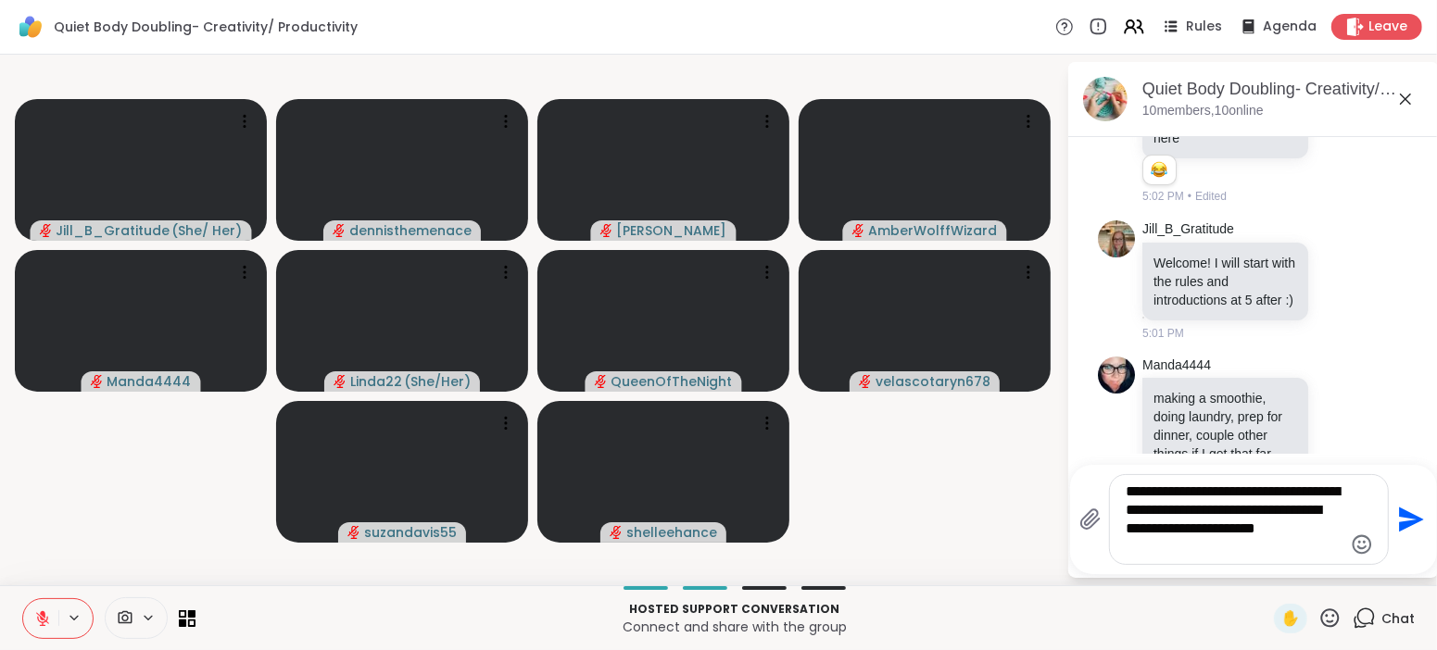
type textarea "**********"
click at [1376, 624] on icon at bounding box center [1364, 618] width 23 height 23
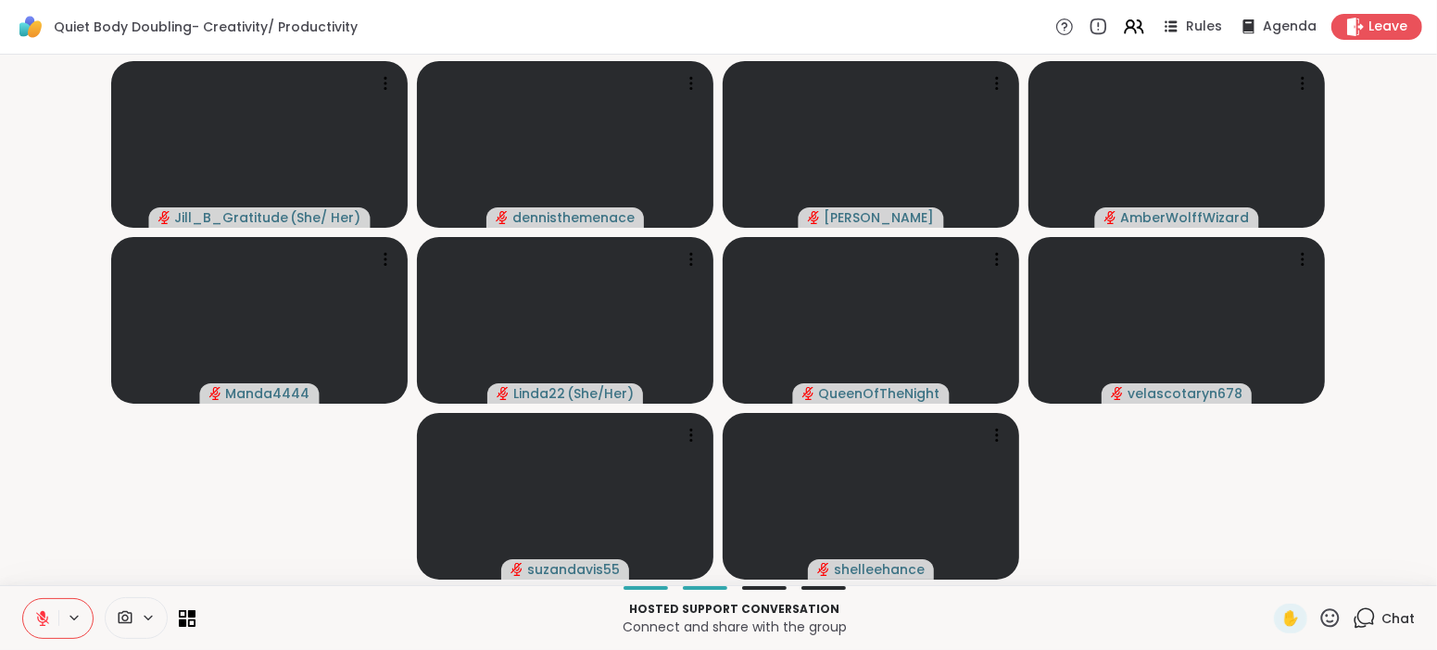
click at [1376, 622] on icon at bounding box center [1364, 618] width 23 height 23
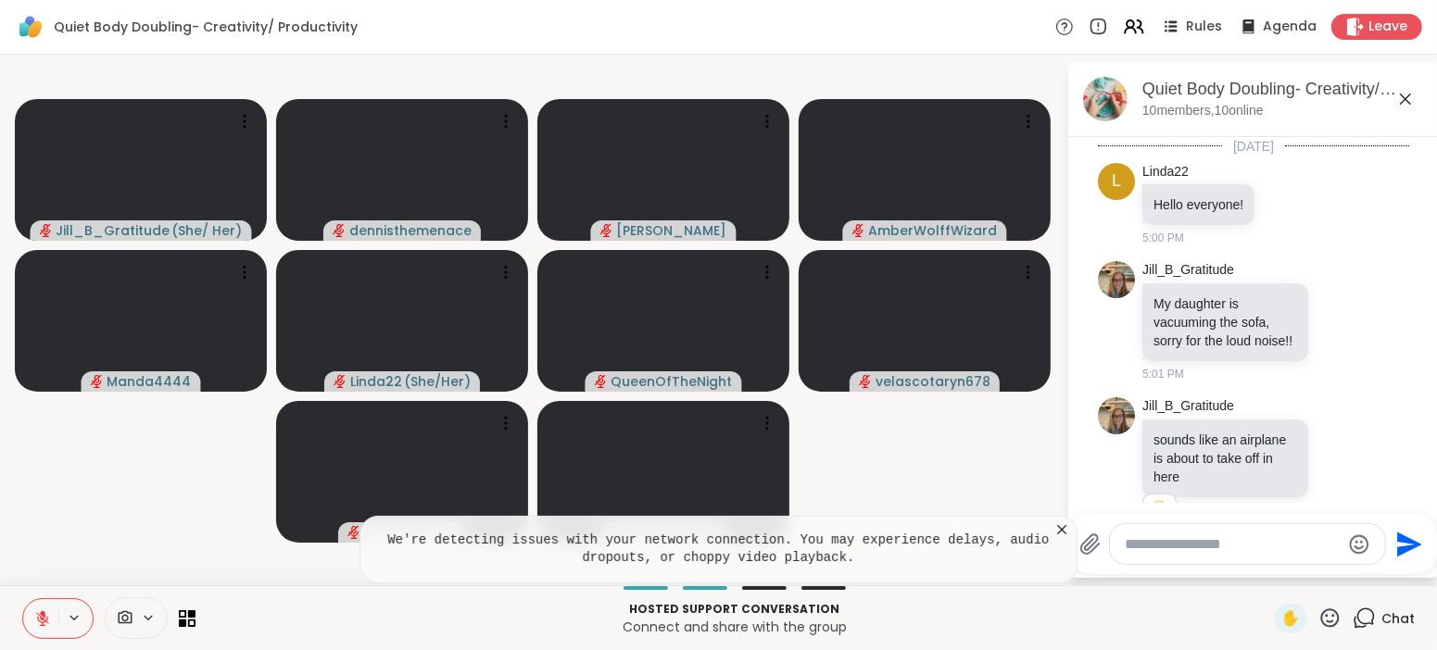
scroll to position [340, 0]
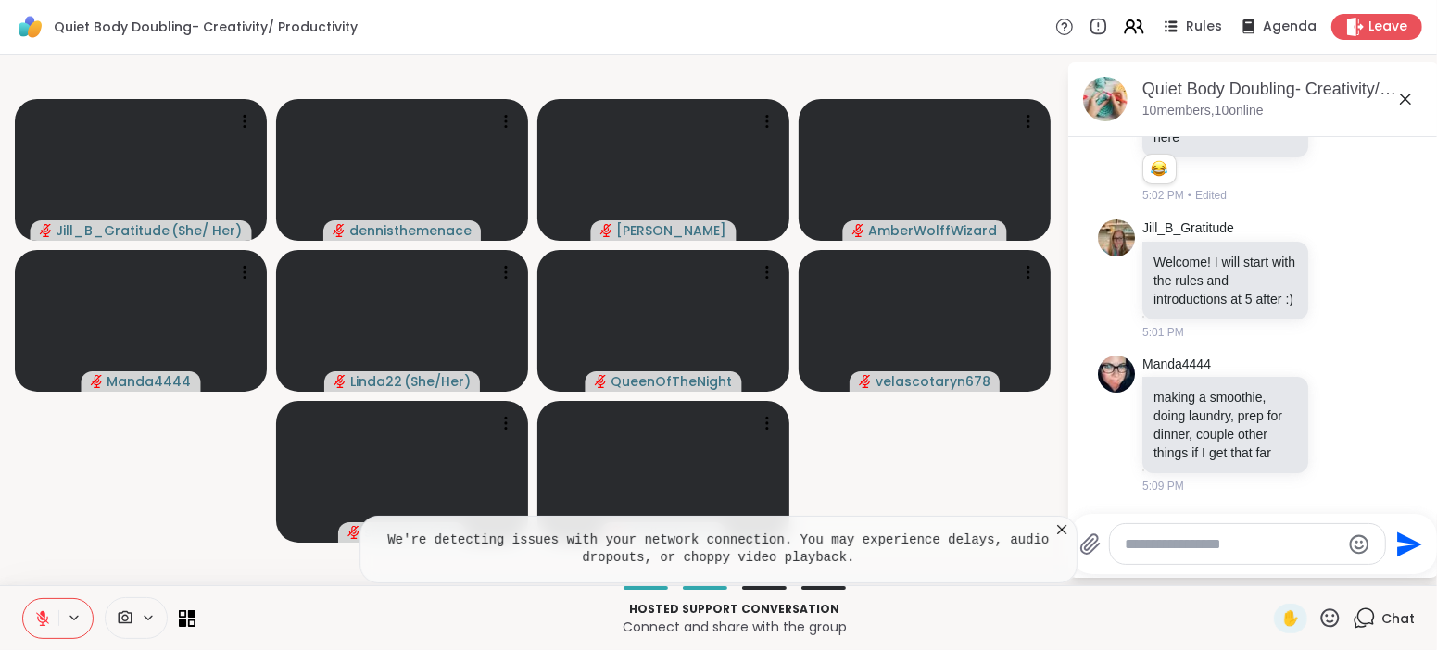
click at [1402, 608] on div "Chat" at bounding box center [1384, 619] width 62 height 30
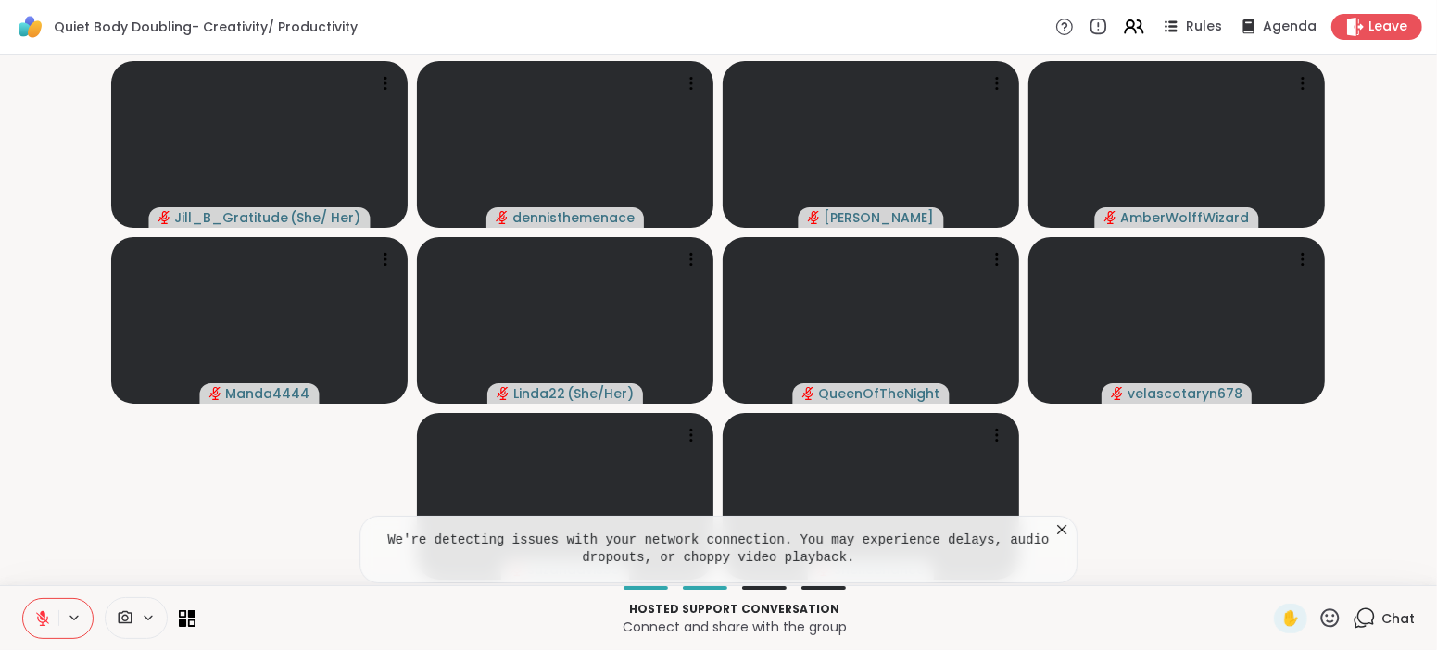
click at [1406, 612] on span "Chat" at bounding box center [1397, 619] width 33 height 19
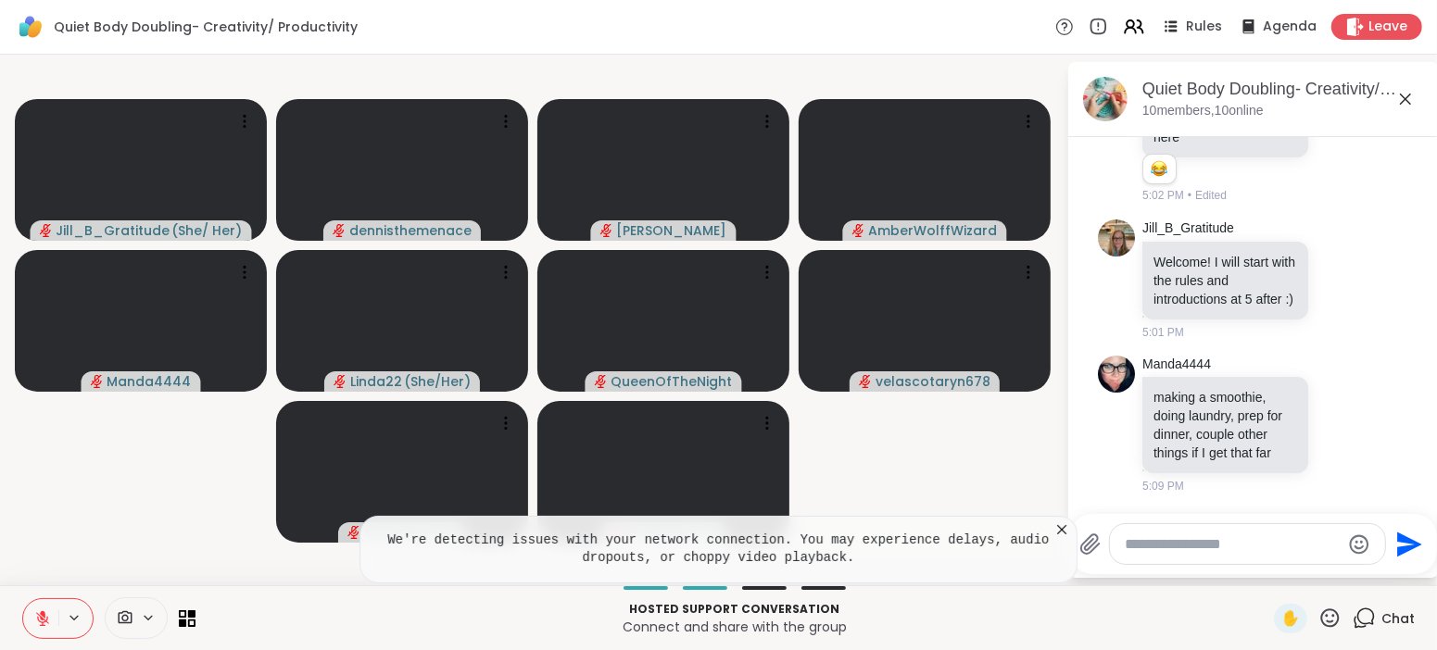
click at [1234, 544] on textarea "Type your message" at bounding box center [1233, 545] width 216 height 19
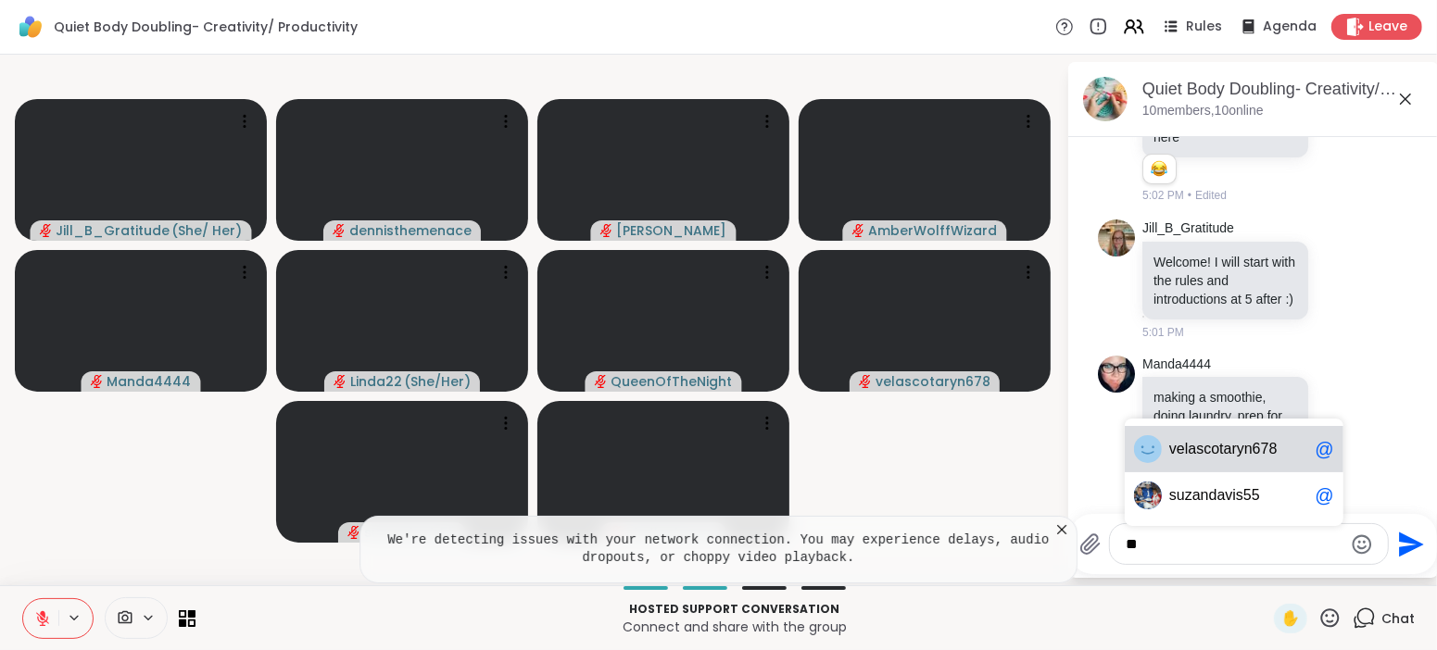
click at [1266, 436] on div "v elascotaryn678 @" at bounding box center [1234, 449] width 219 height 46
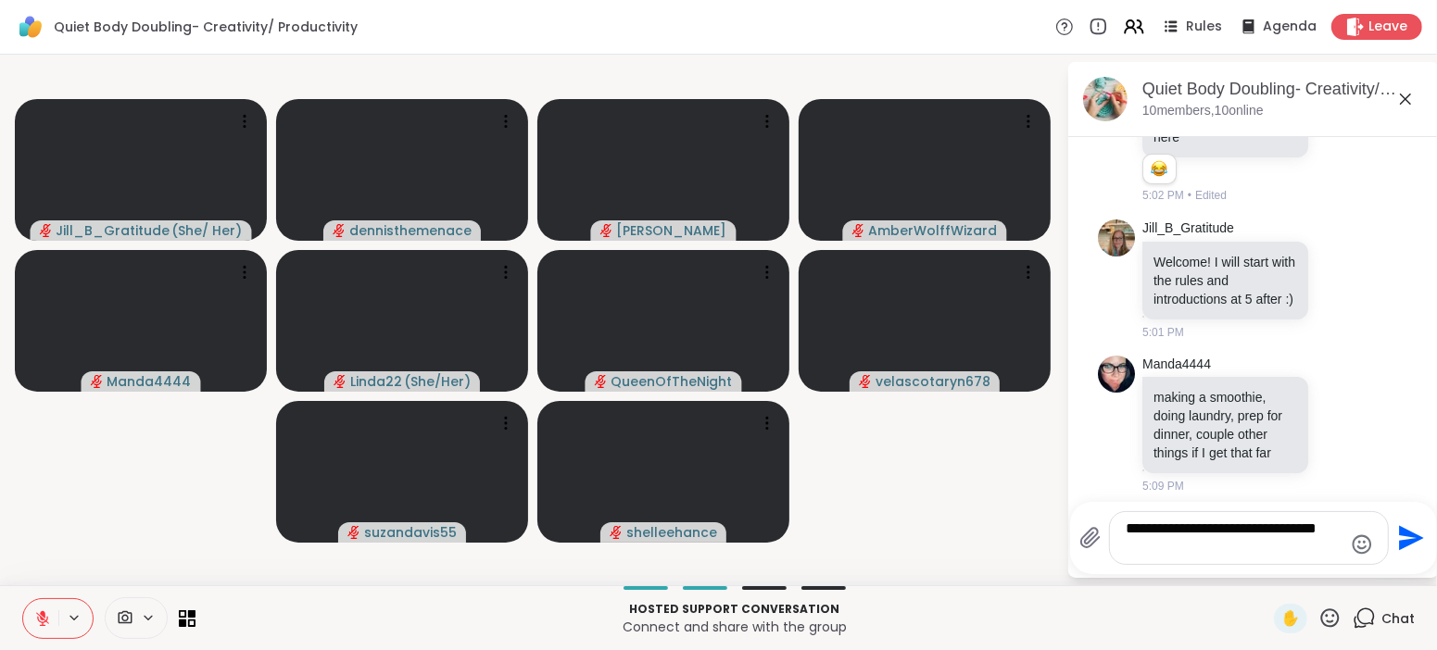
click at [938, 599] on div "Hosted support conversation Connect and share with the group" at bounding box center [735, 619] width 1056 height 42
click at [1171, 543] on textarea "**********" at bounding box center [1235, 538] width 216 height 37
type textarea "**********"
click at [1405, 522] on icon "Send" at bounding box center [1412, 529] width 25 height 25
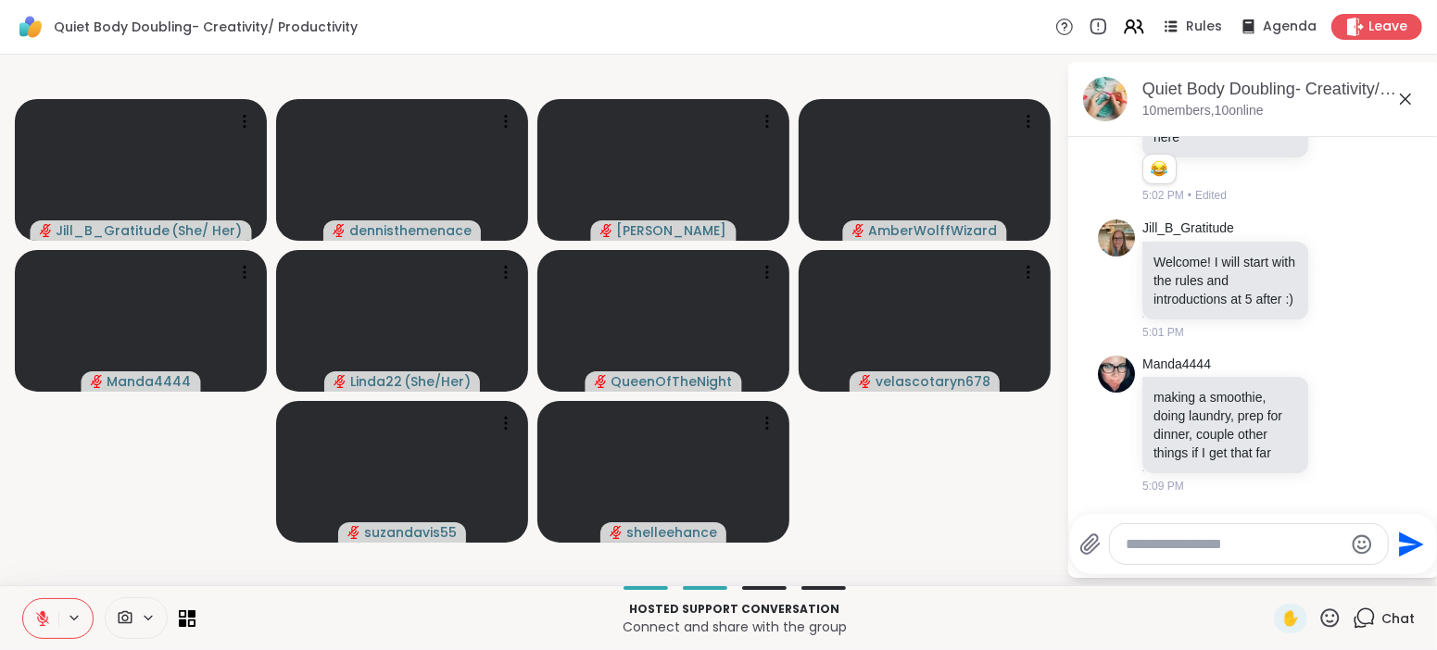
scroll to position [476, 0]
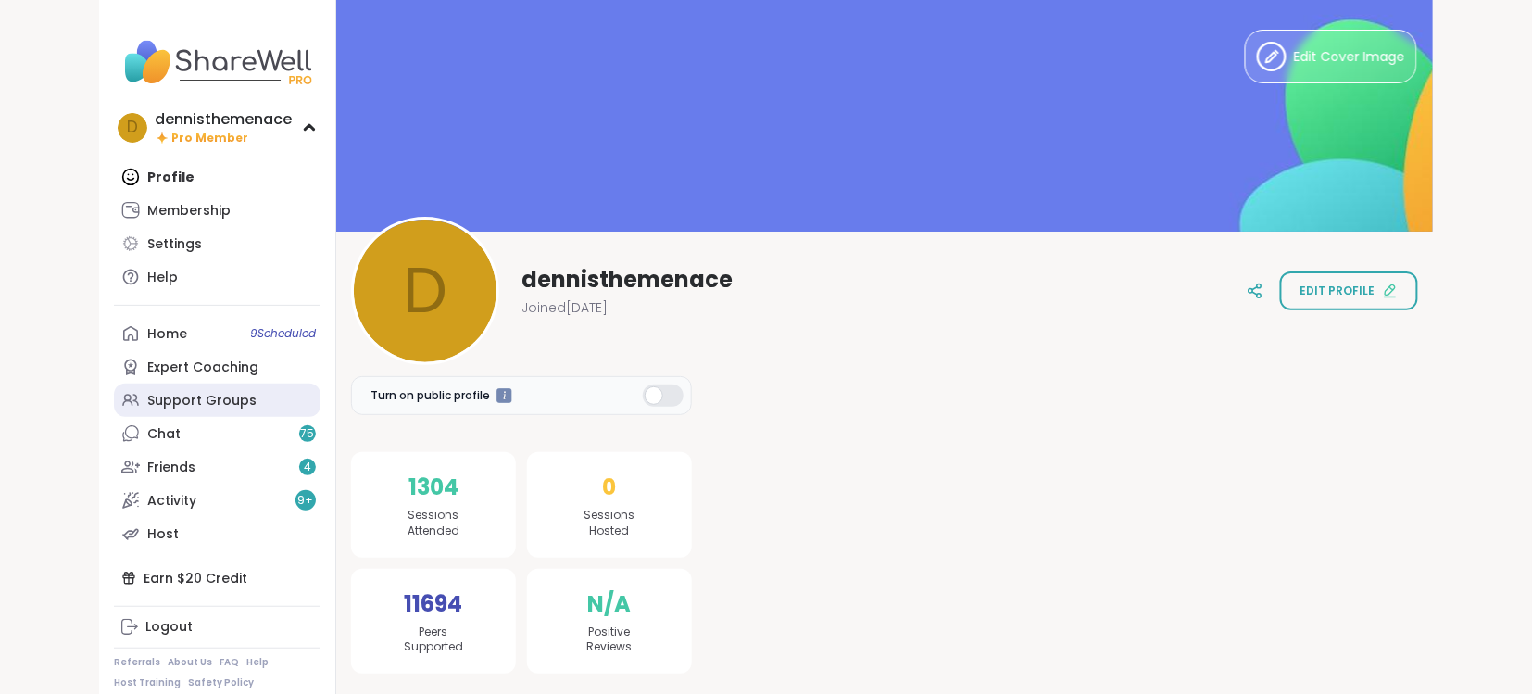
click at [176, 396] on div "Support Groups" at bounding box center [201, 401] width 109 height 19
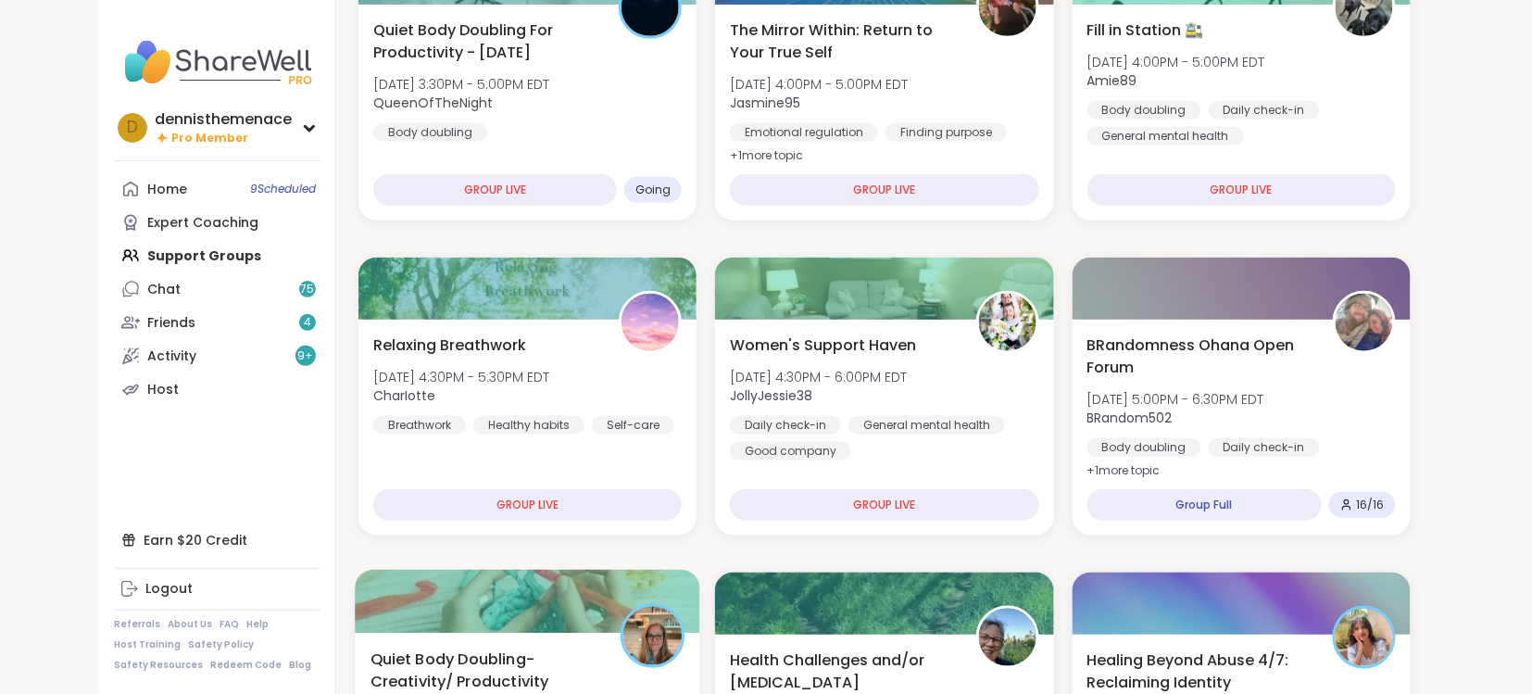
scroll to position [246, 0]
